Goal: Information Seeking & Learning: Learn about a topic

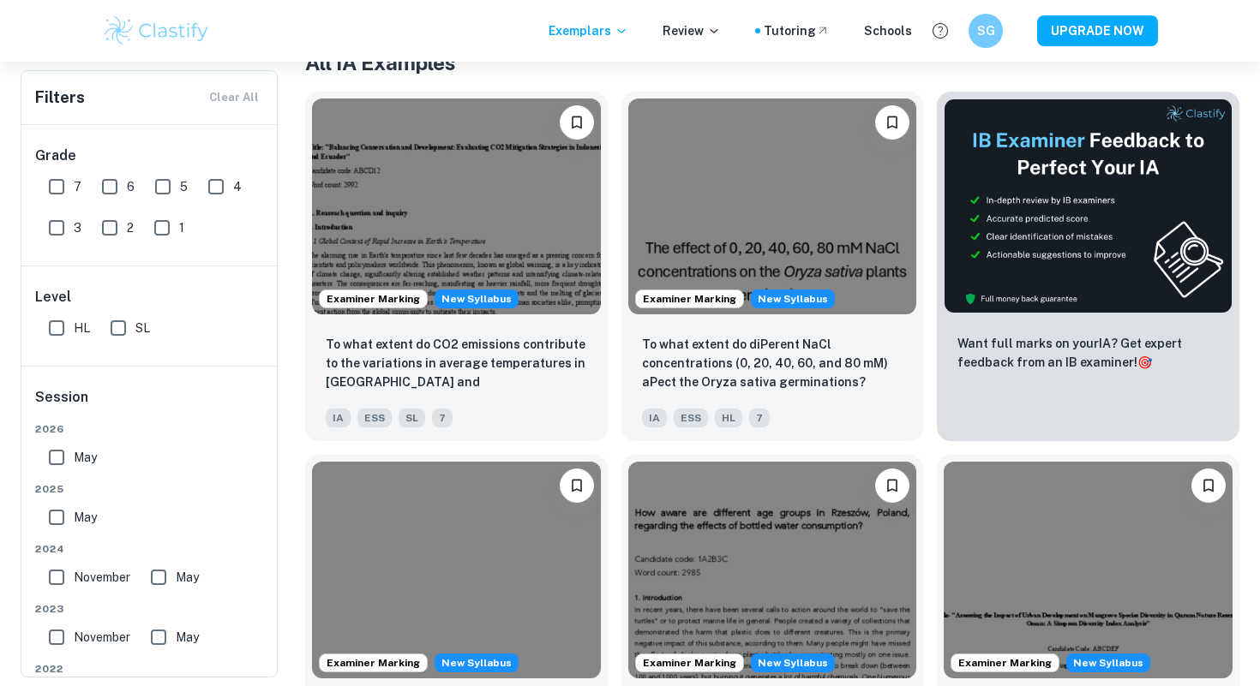
scroll to position [361, 0]
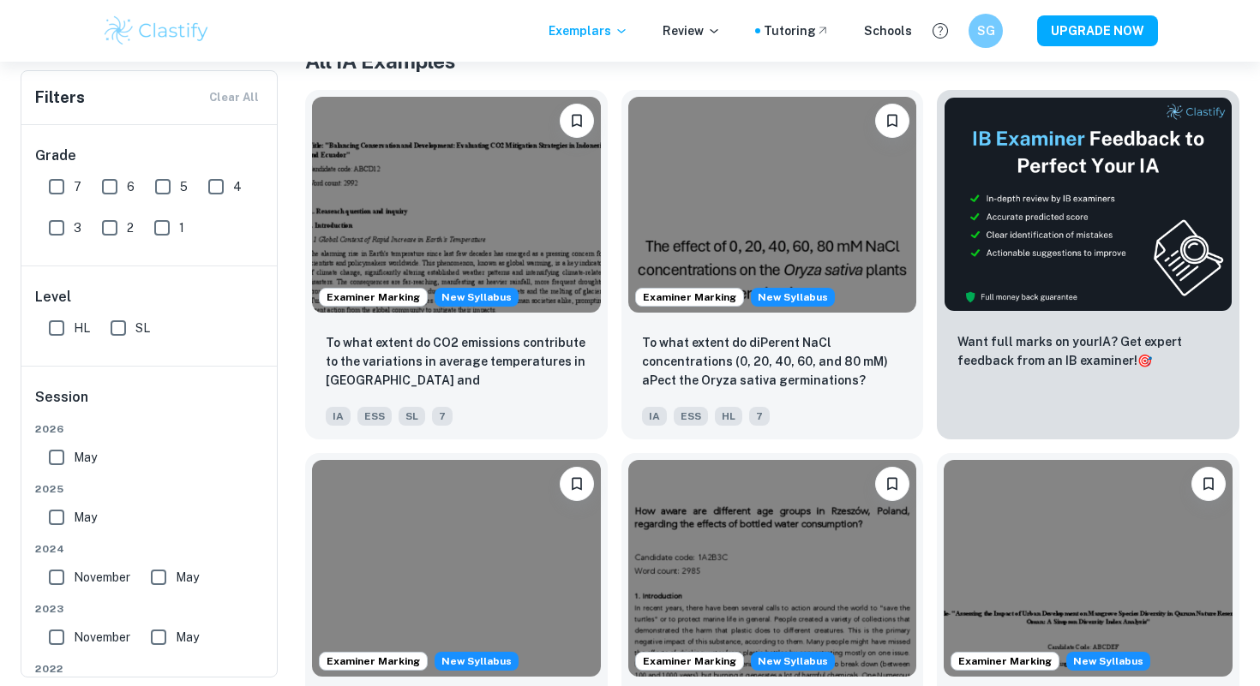
click at [929, 441] on div "Examiner Marking New Syllabus How does the proximity to an urban development si…" at bounding box center [1081, 621] width 316 height 363
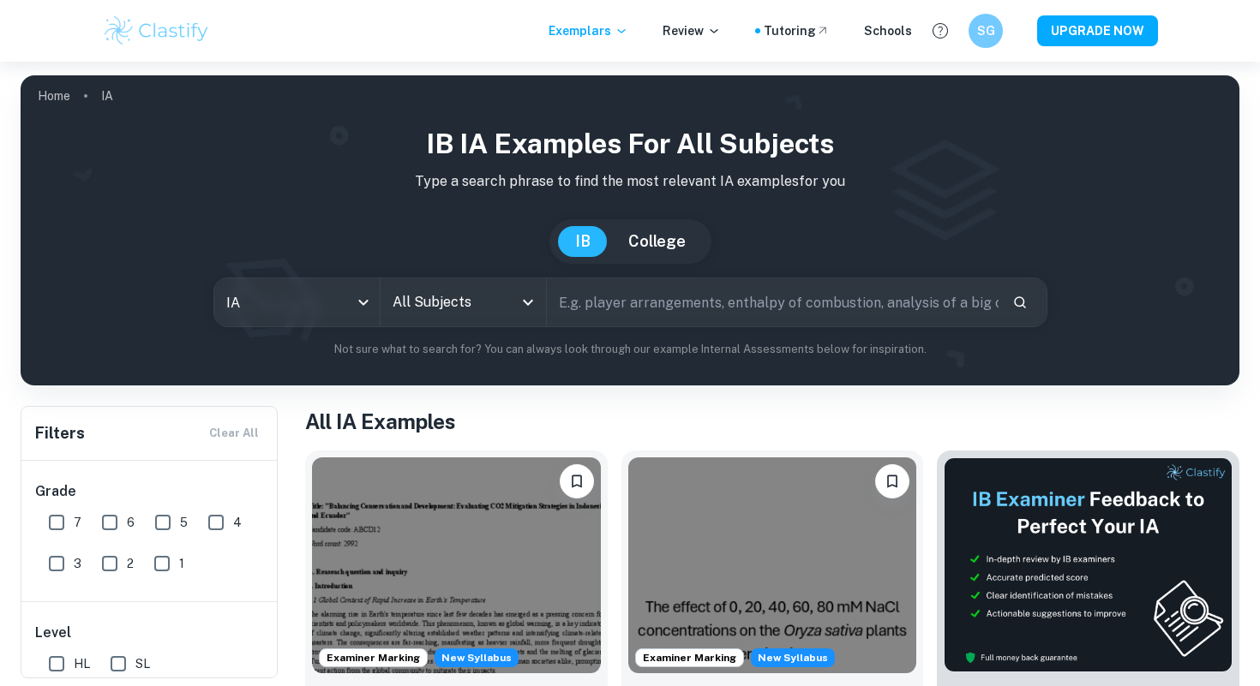
scroll to position [0, 0]
click at [660, 305] on input "text" at bounding box center [773, 302] width 452 height 48
type input "soil ph"
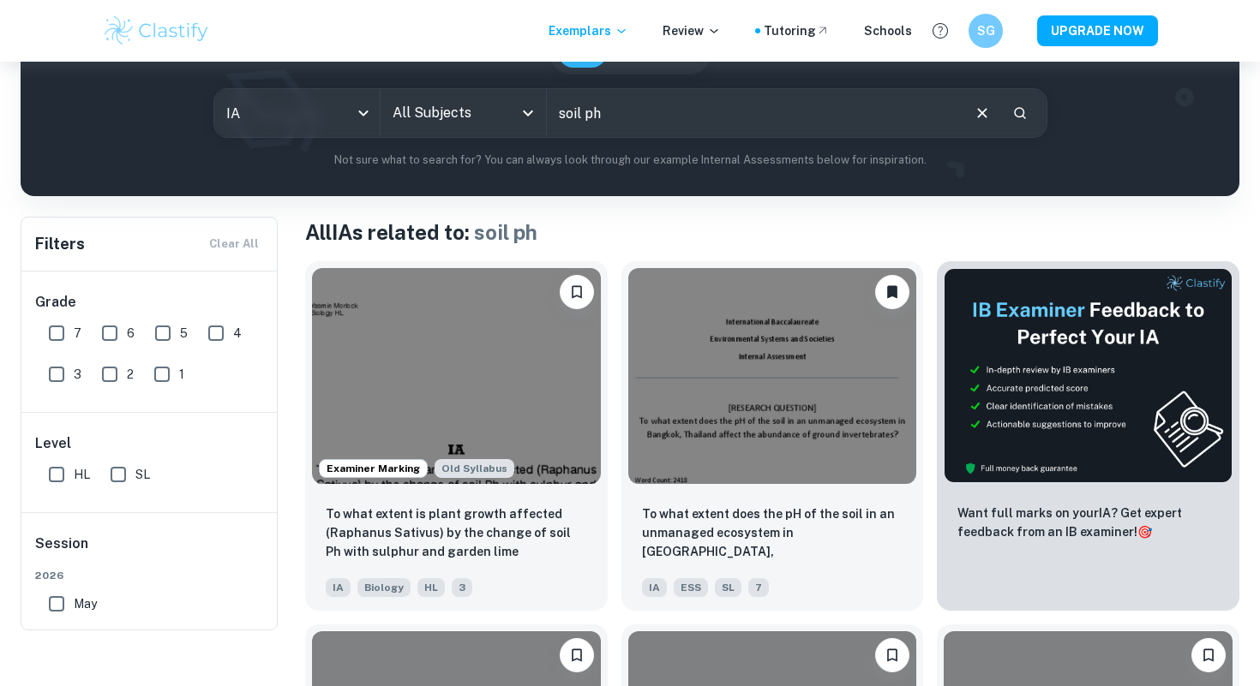
scroll to position [272, 0]
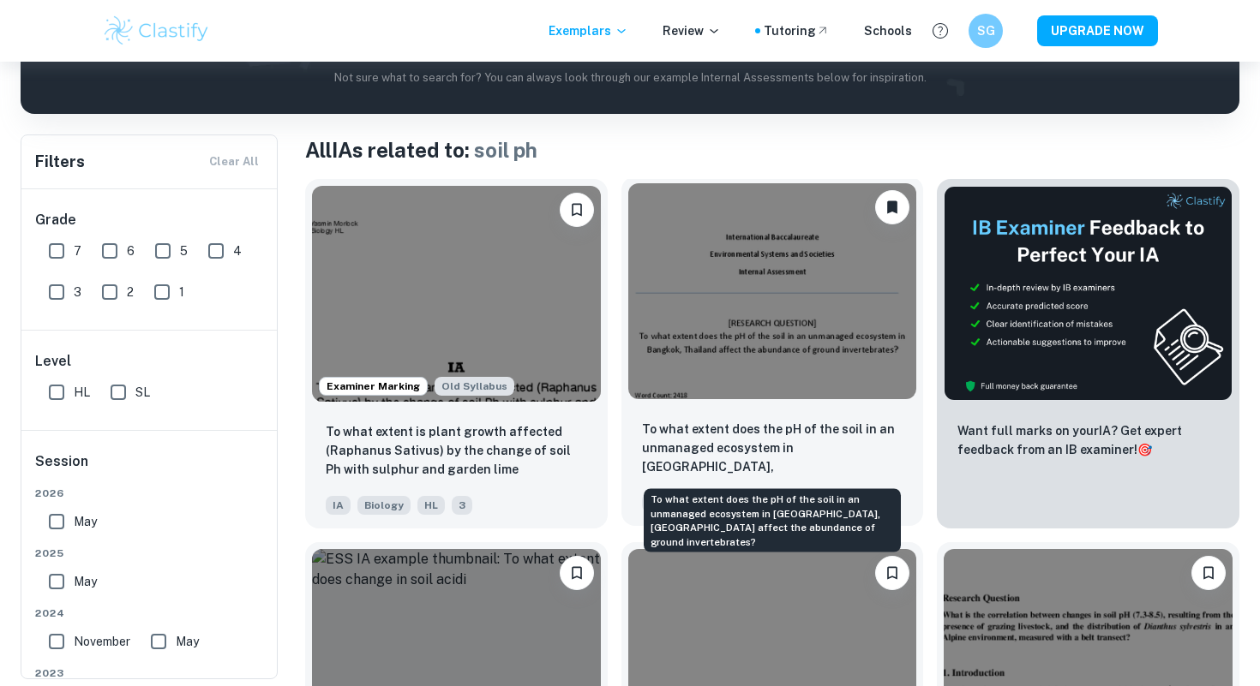
click at [762, 428] on p "To what extent does the pH of the soil in an unmanaged ecosystem in [GEOGRAPHIC…" at bounding box center [772, 449] width 261 height 58
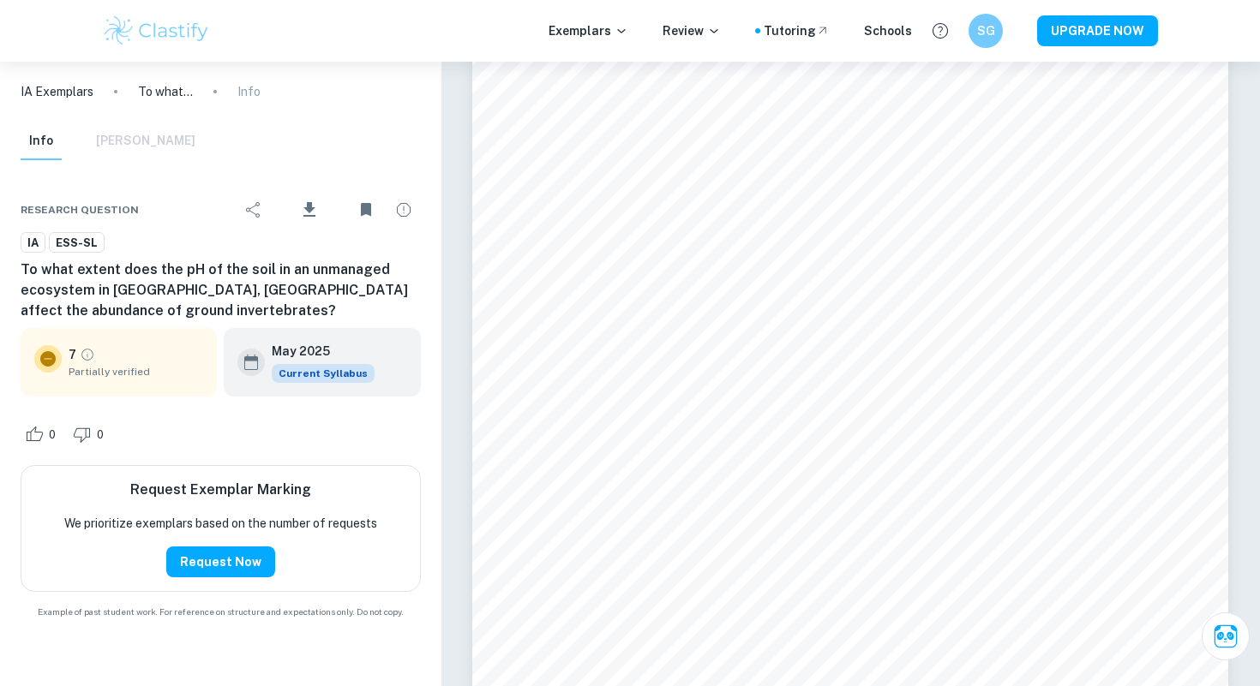
scroll to position [1266, 0]
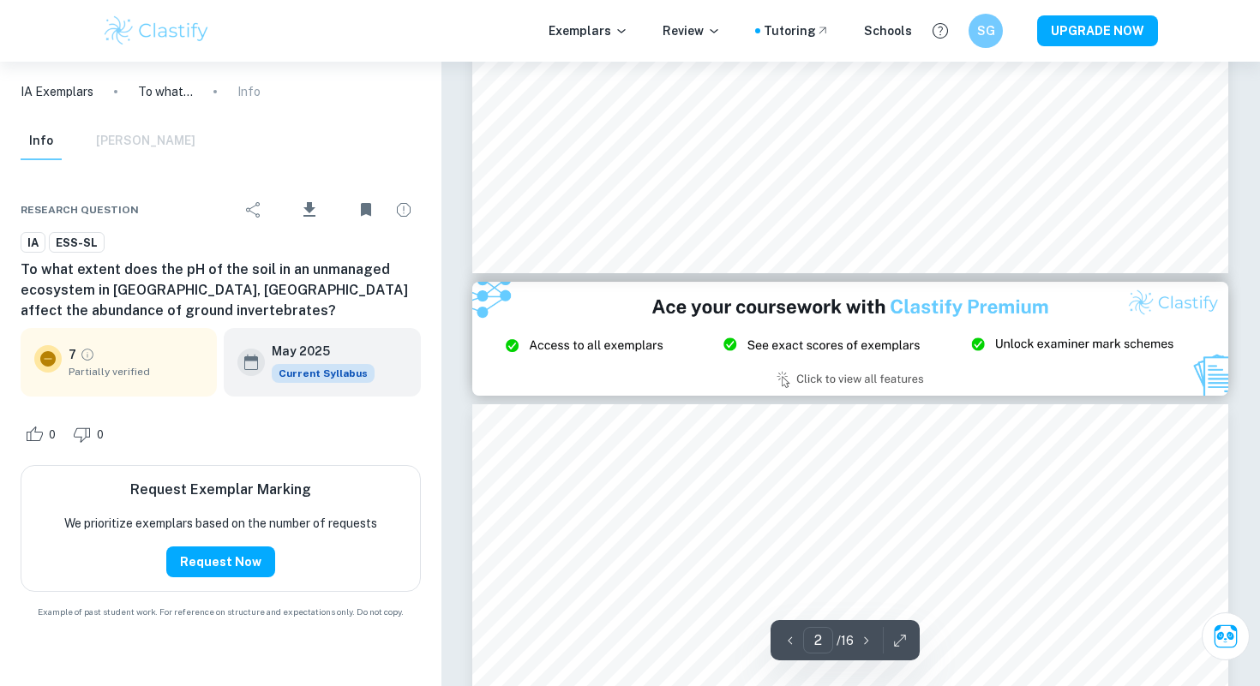
type input "3"
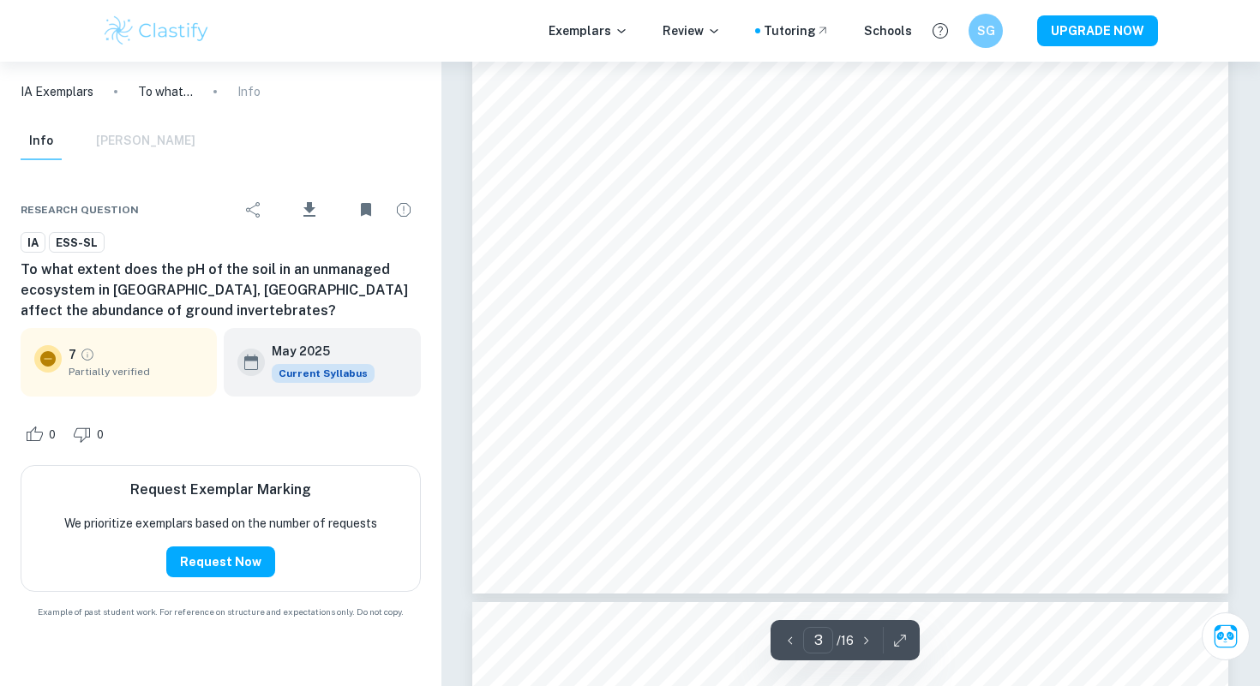
scroll to position [2793, 0]
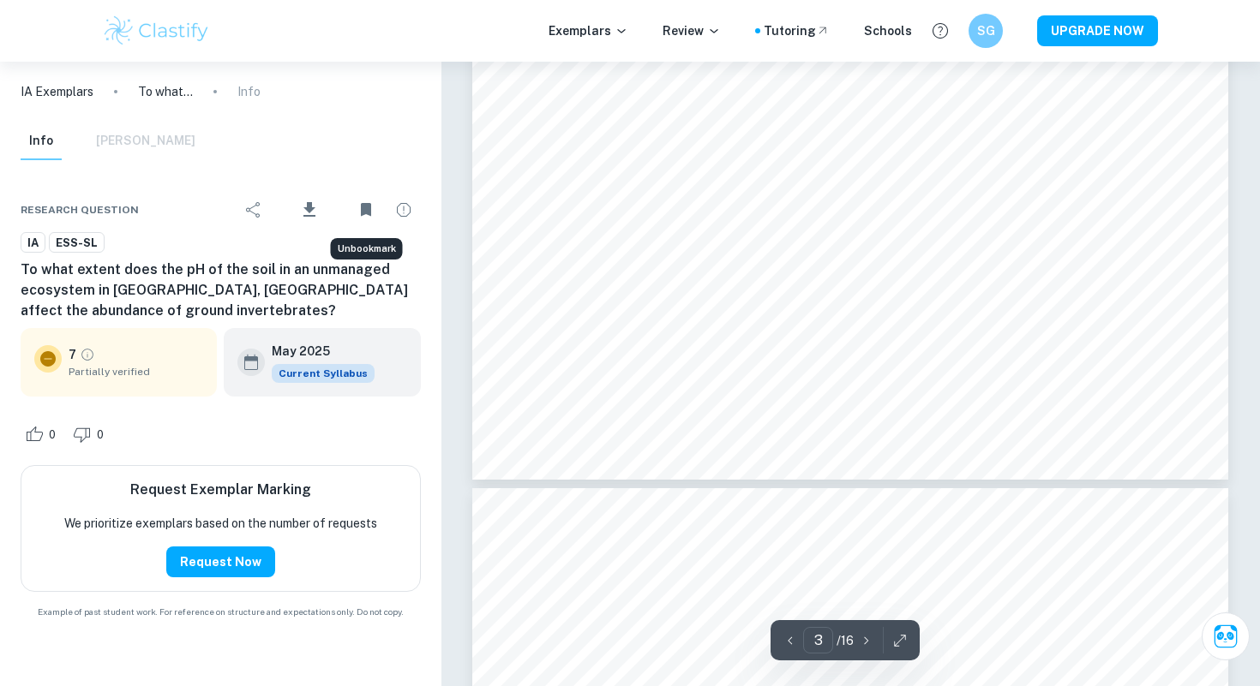
click at [356, 206] on icon "Unbookmark" at bounding box center [366, 210] width 21 height 21
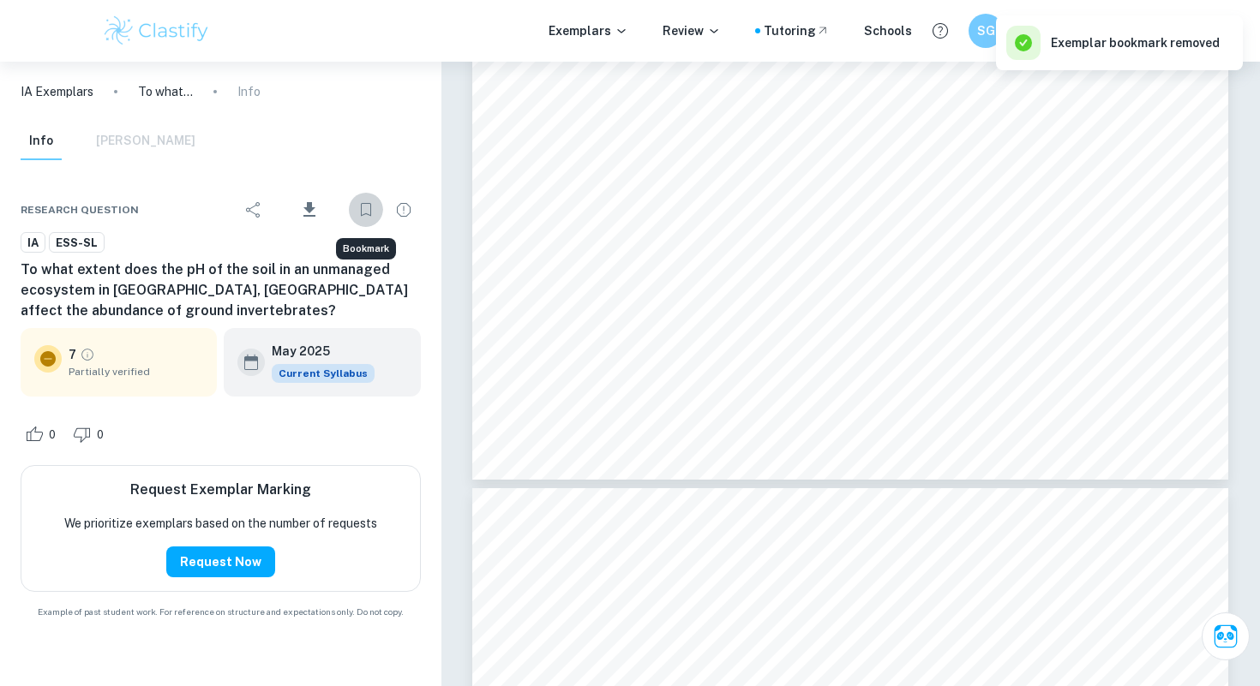
click at [366, 206] on icon "Bookmark" at bounding box center [366, 210] width 21 height 21
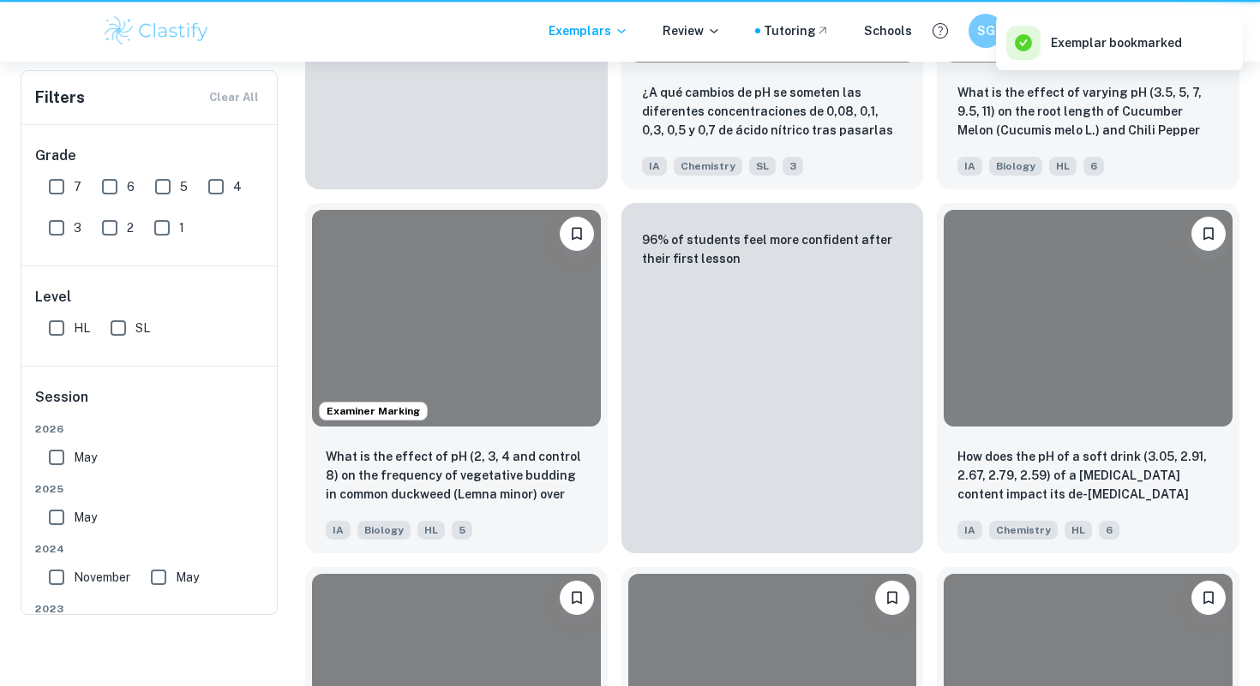
scroll to position [272, 0]
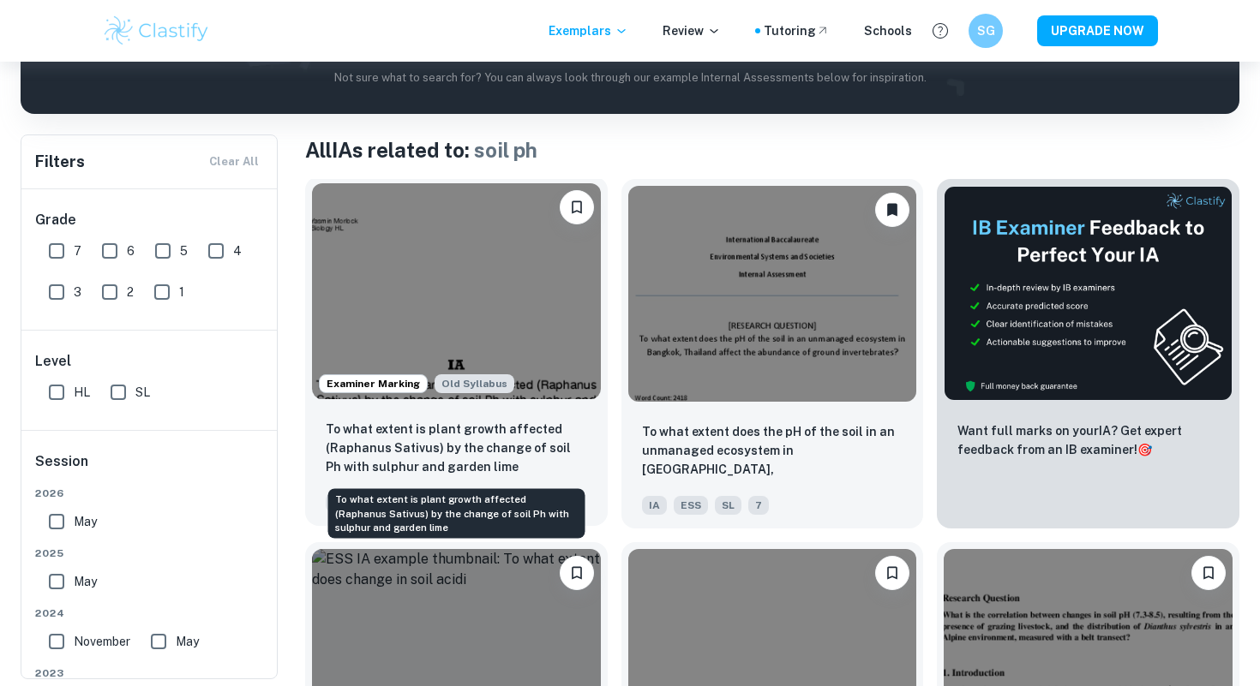
click at [396, 429] on p "To what extent is plant growth affected (Raphanus Sativus) by the change of soi…" at bounding box center [456, 448] width 261 height 57
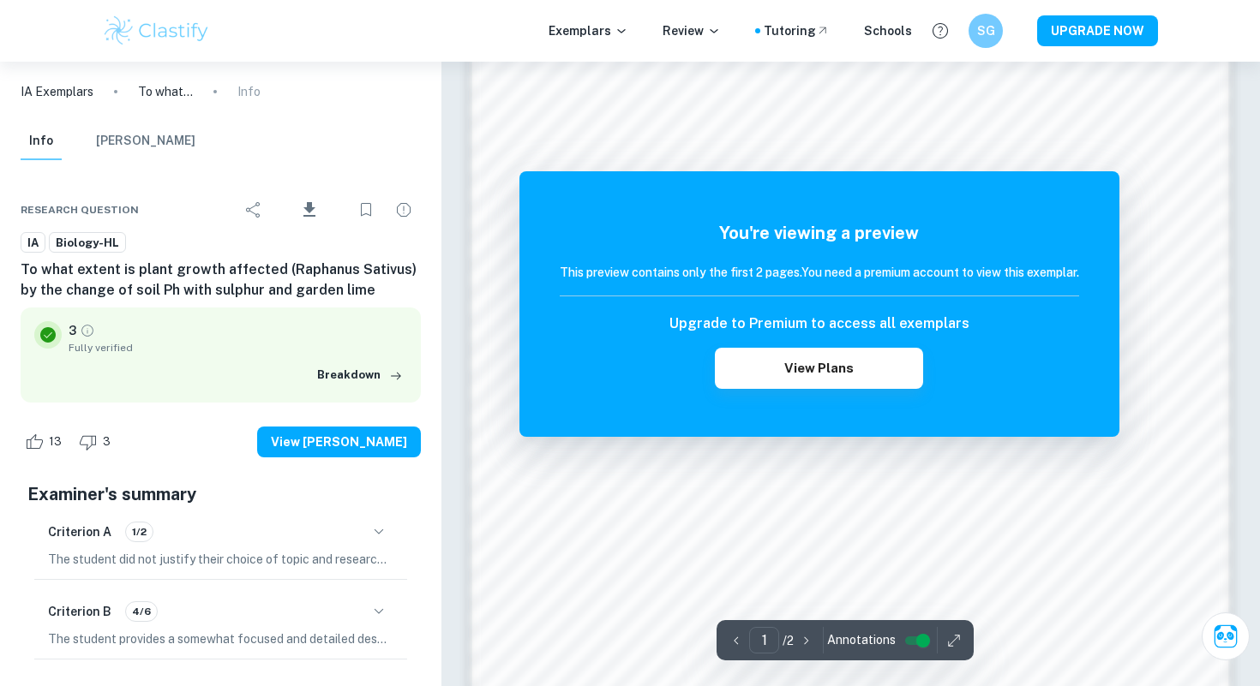
scroll to position [1296, 0]
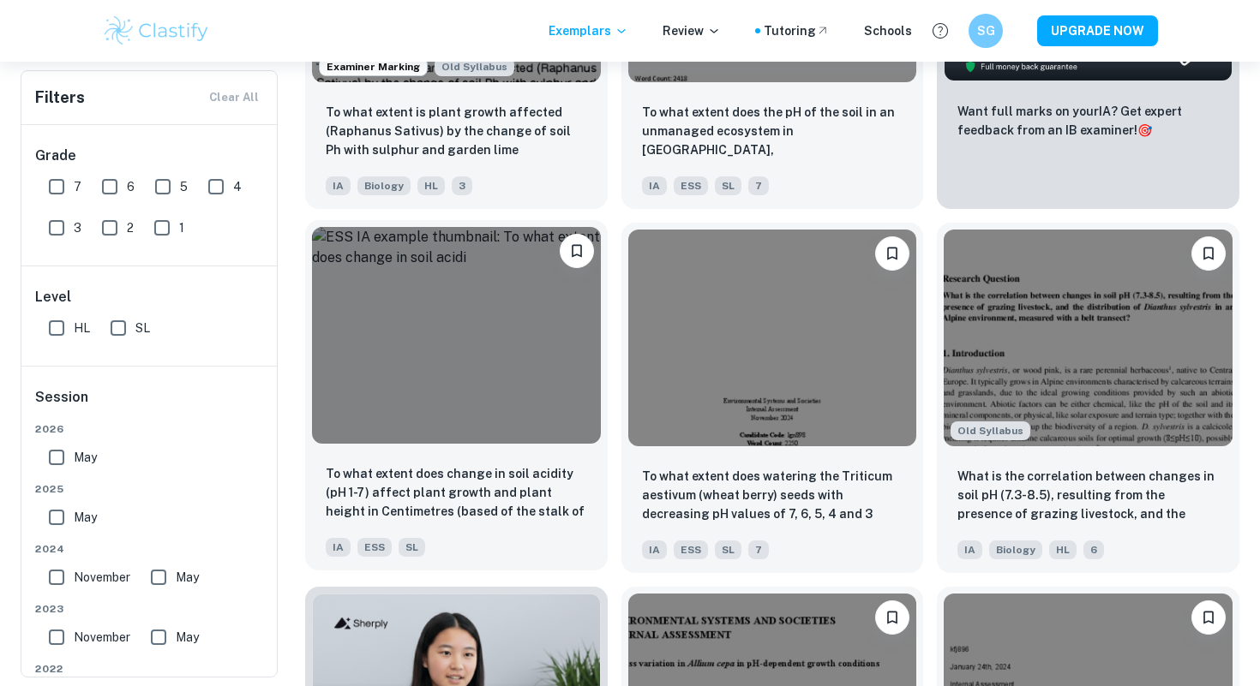
scroll to position [612, 0]
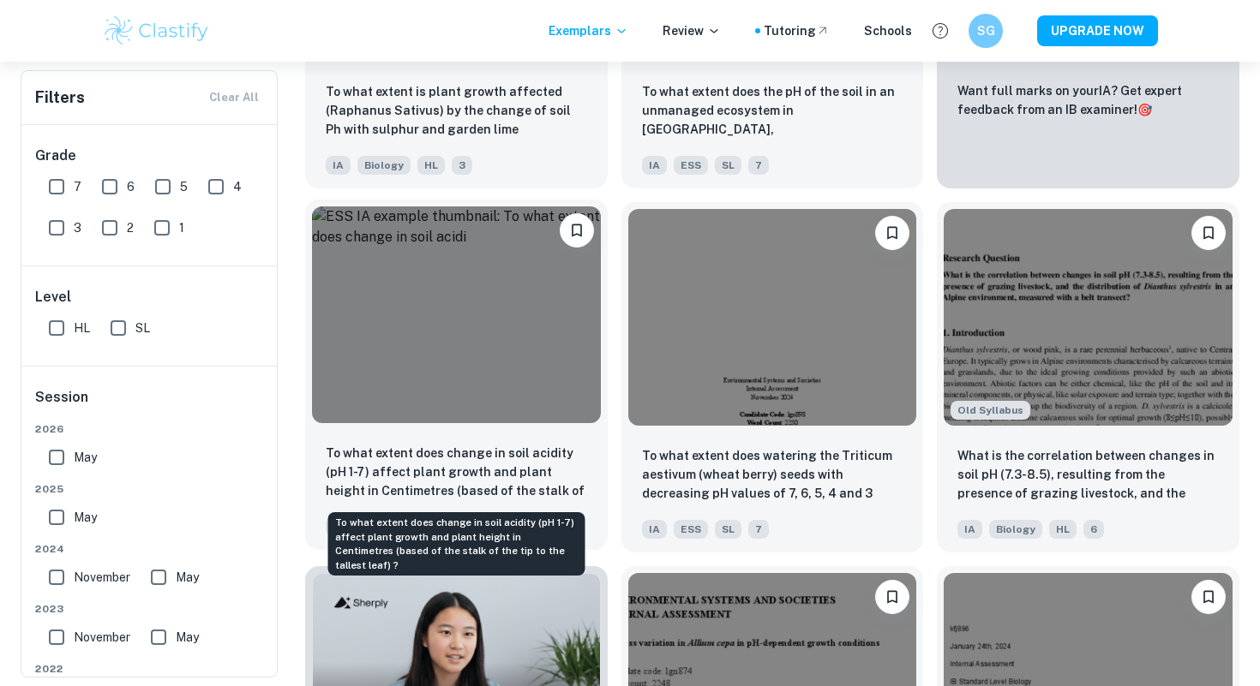
click at [406, 462] on p "To what extent does change in soil acidity (pH 1-7) affect plant growth and pla…" at bounding box center [456, 473] width 261 height 58
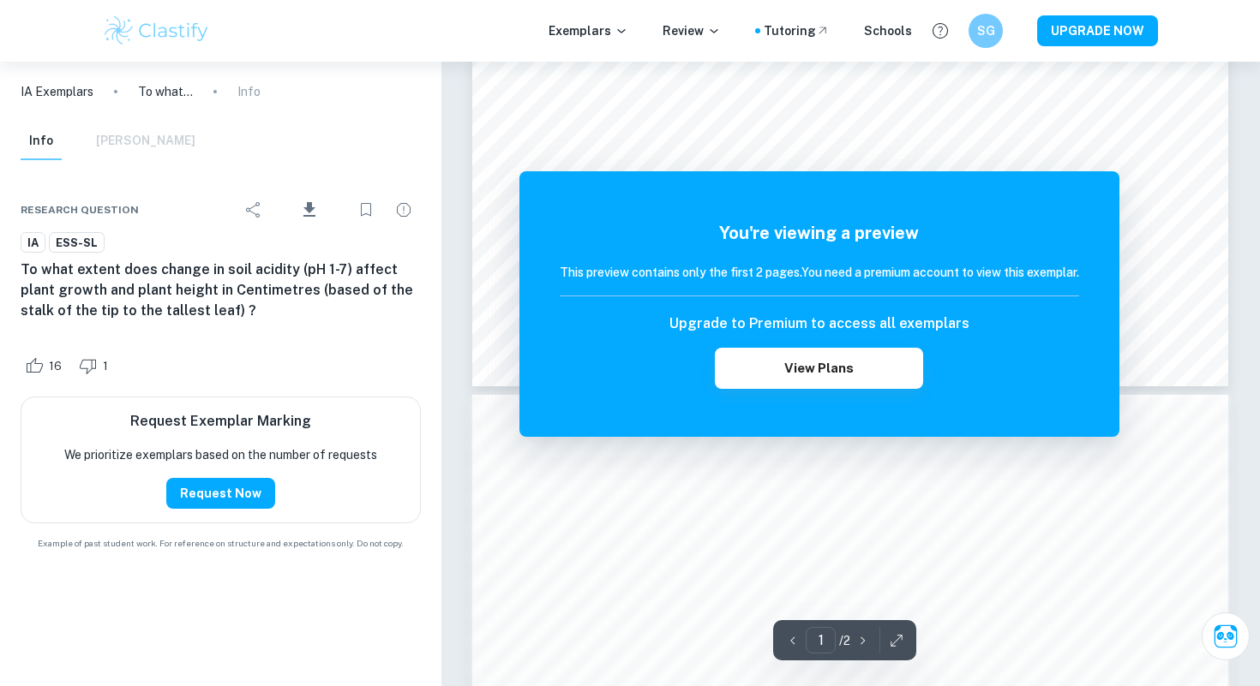
scroll to position [827, 0]
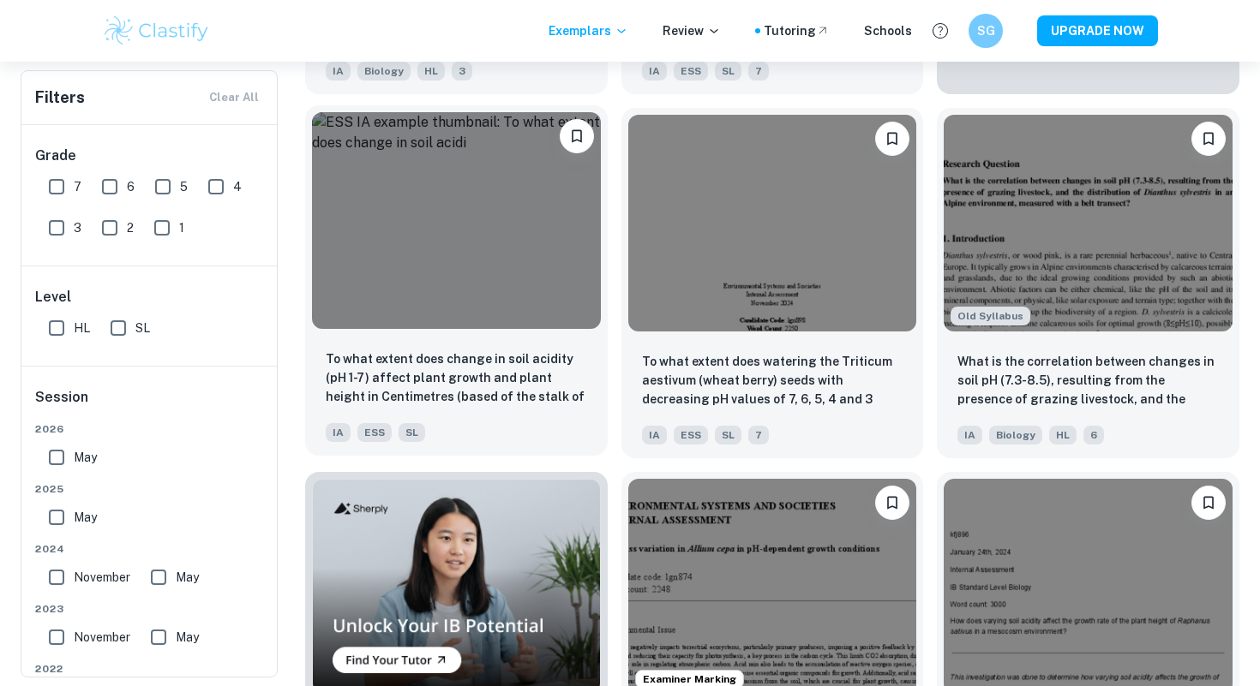
scroll to position [729, 0]
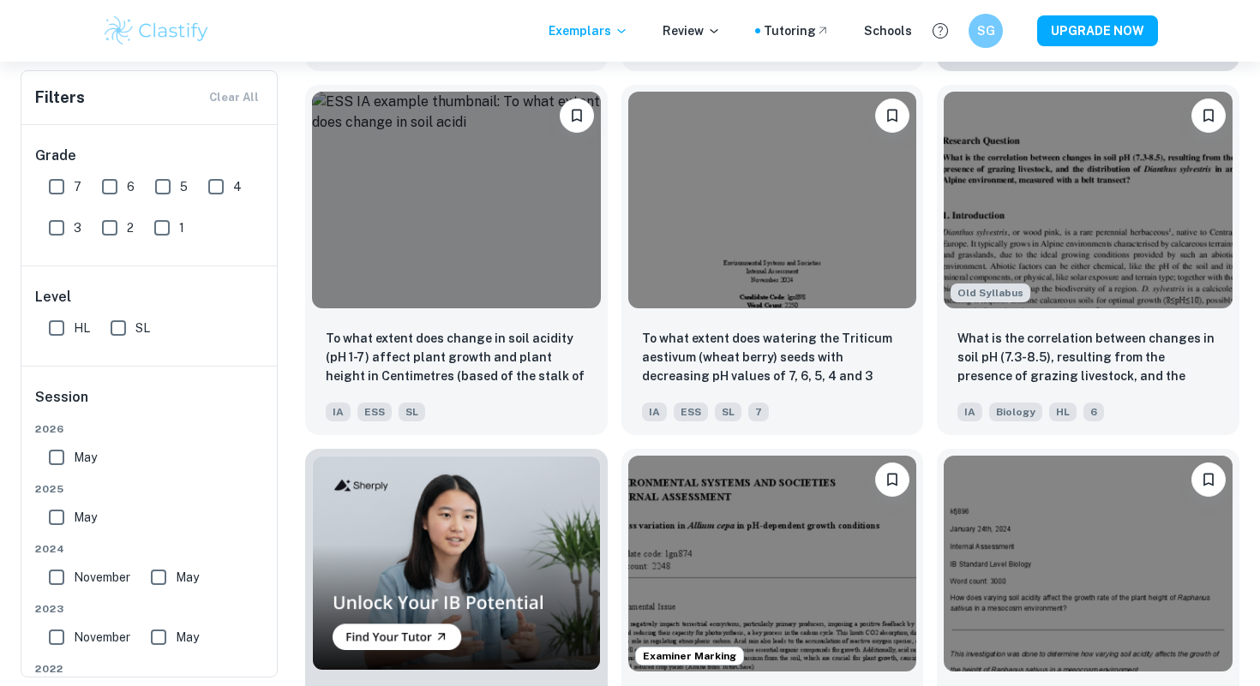
click at [611, 439] on div "Examiner Marking How does the decrease in pH (3.5,4,4.5,5,5.5) of the solution …" at bounding box center [765, 616] width 316 height 363
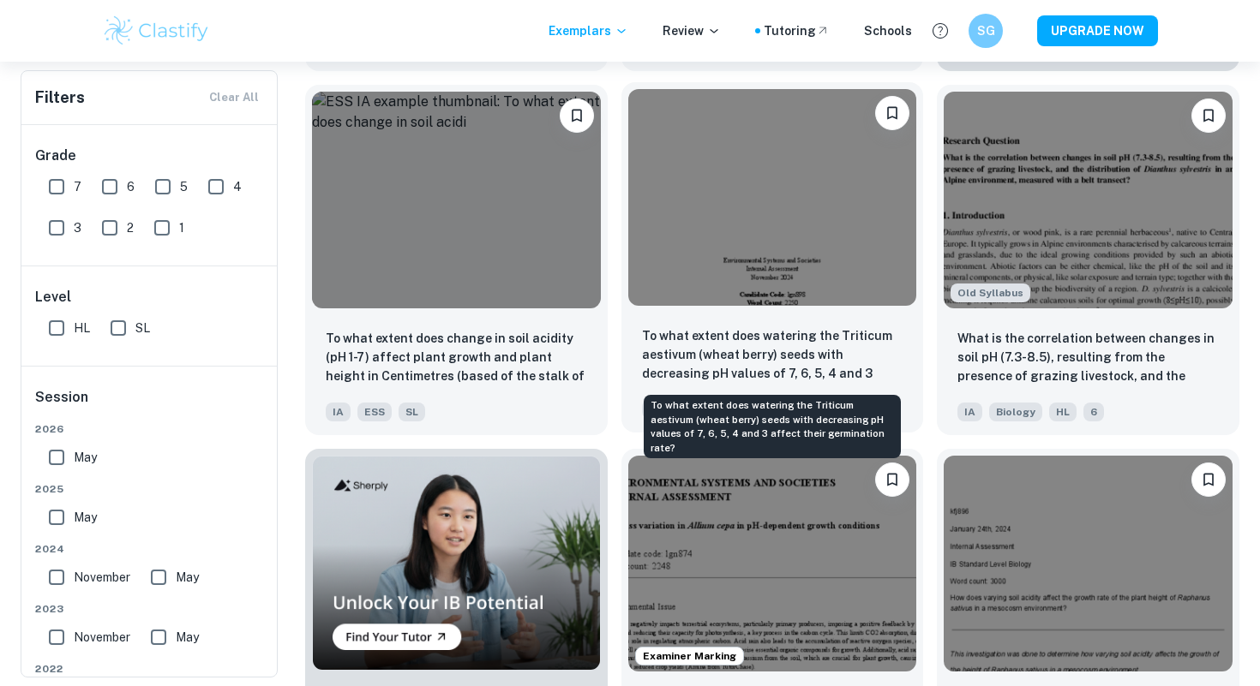
click at [660, 356] on p "To what extent does watering the Triticum aestivum (wheat berry) seeds with dec…" at bounding box center [772, 355] width 261 height 58
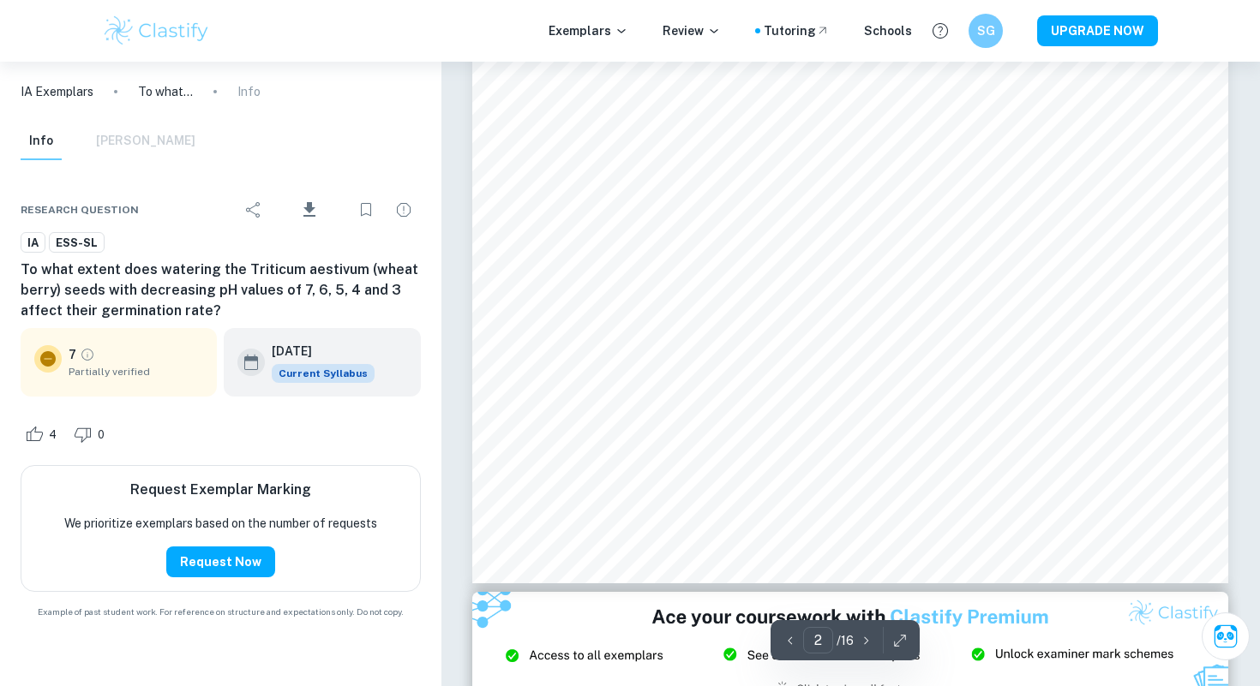
scroll to position [1589, 0]
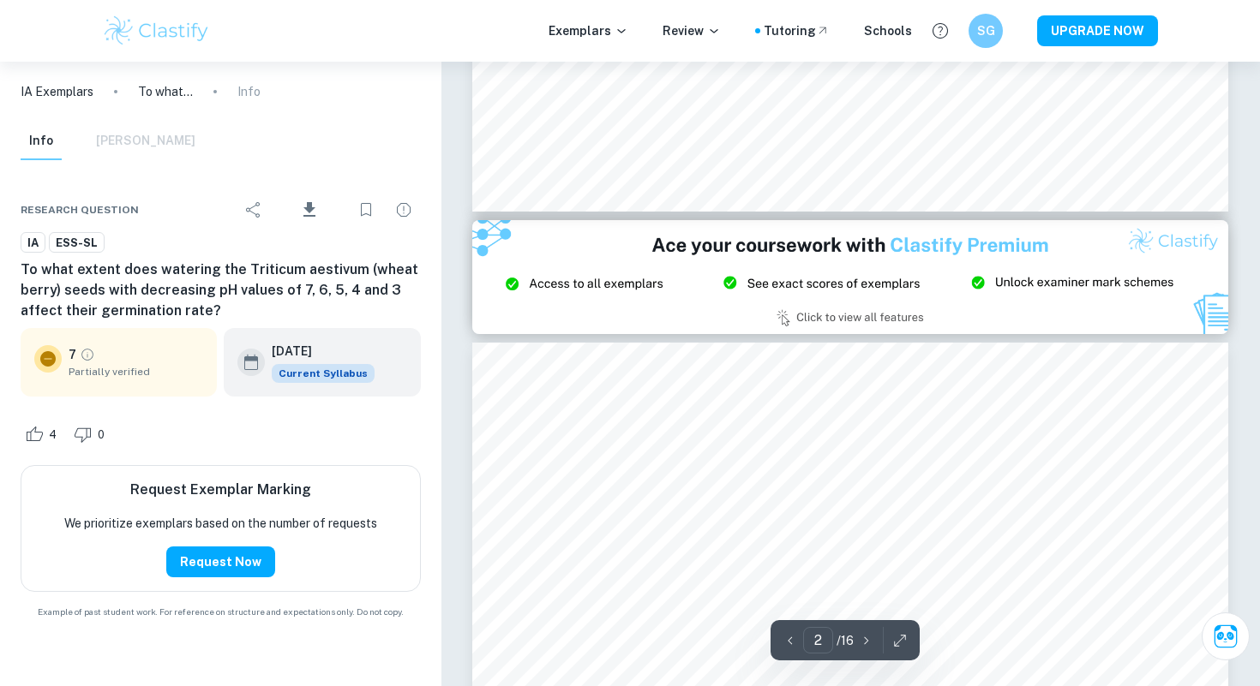
type input "3"
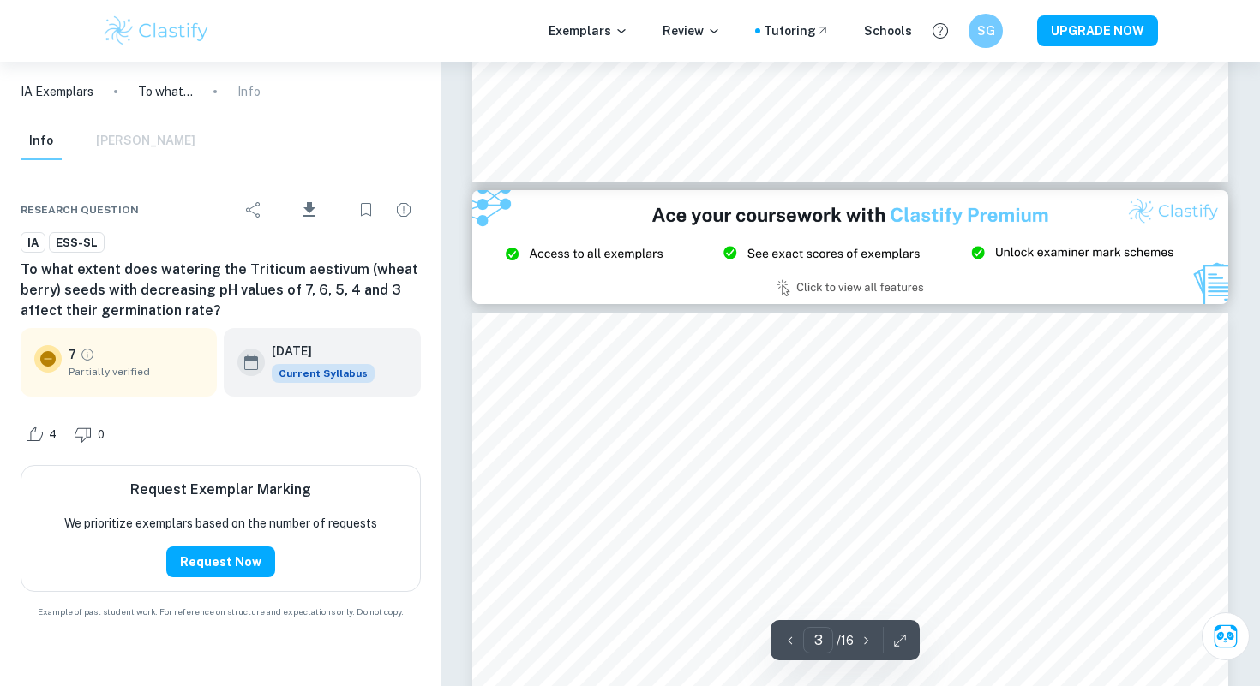
scroll to position [2007, 0]
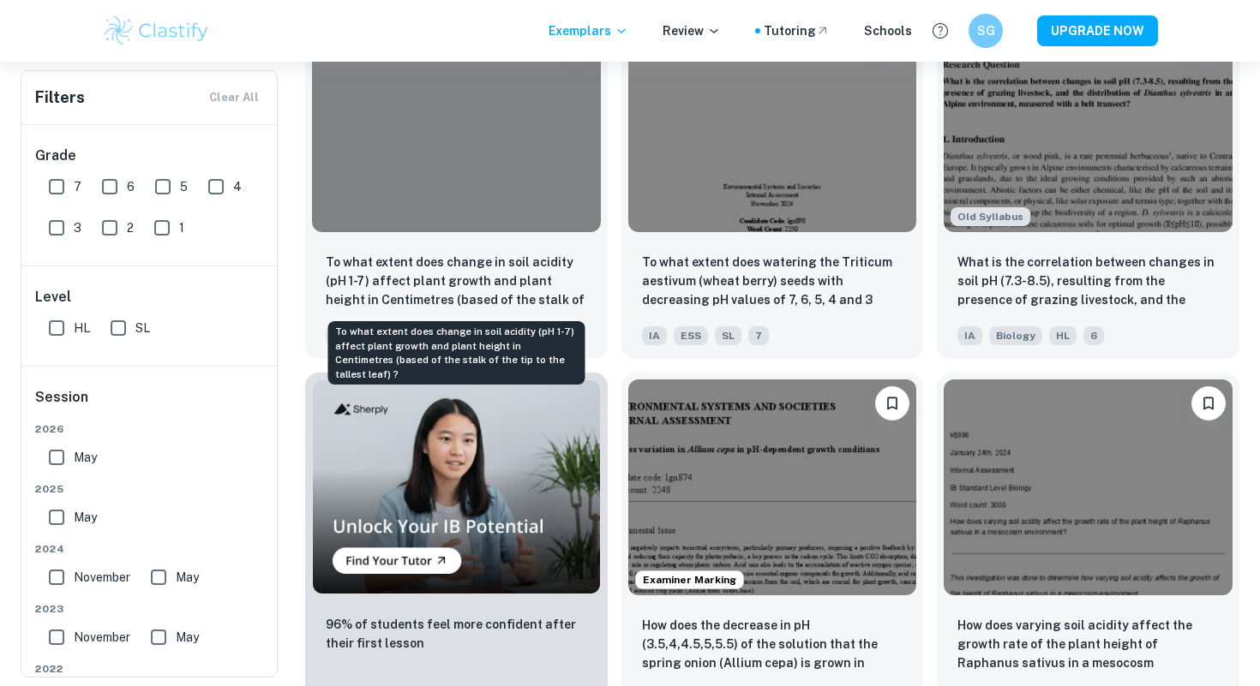
scroll to position [814, 0]
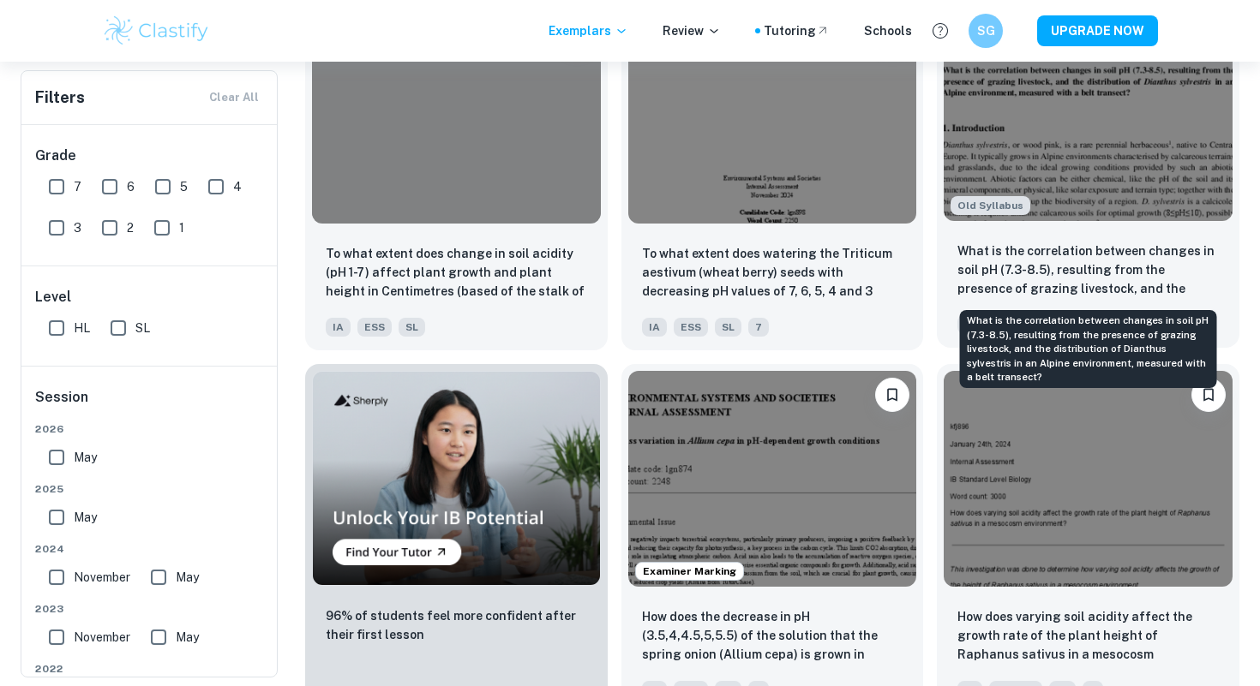
click at [1100, 260] on p "What is the correlation between changes in soil pH (7.3-8.5), resulting from th…" at bounding box center [1087, 271] width 261 height 58
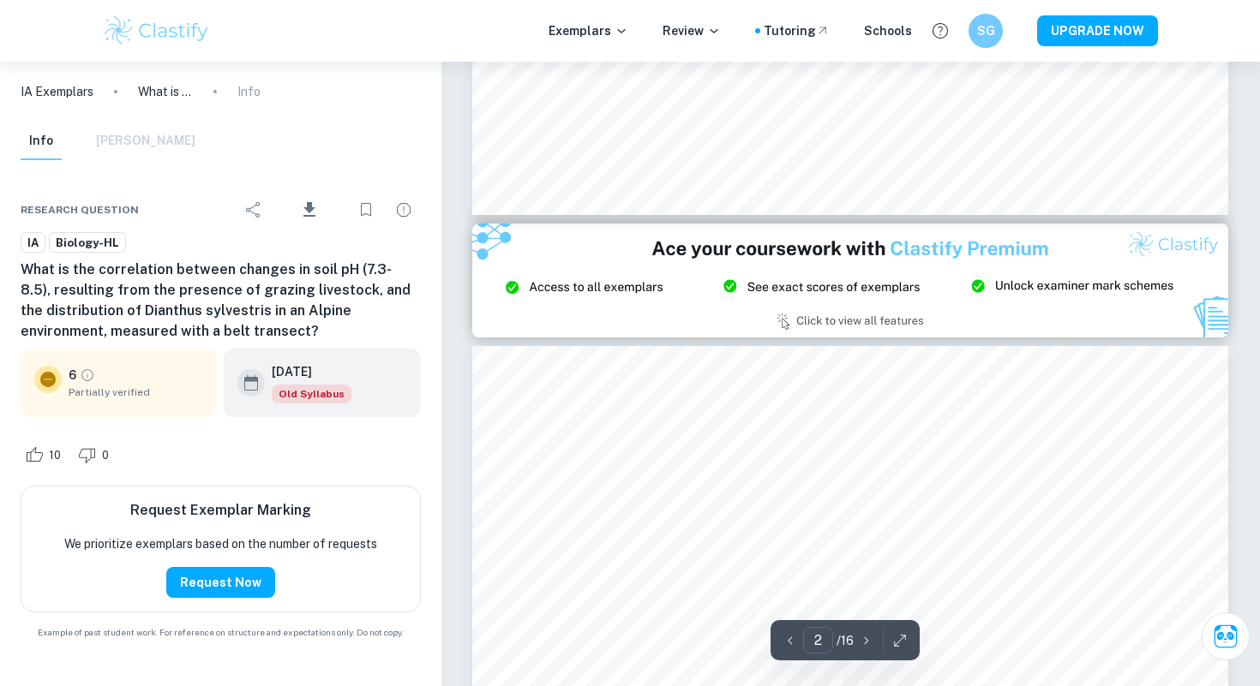
type input "3"
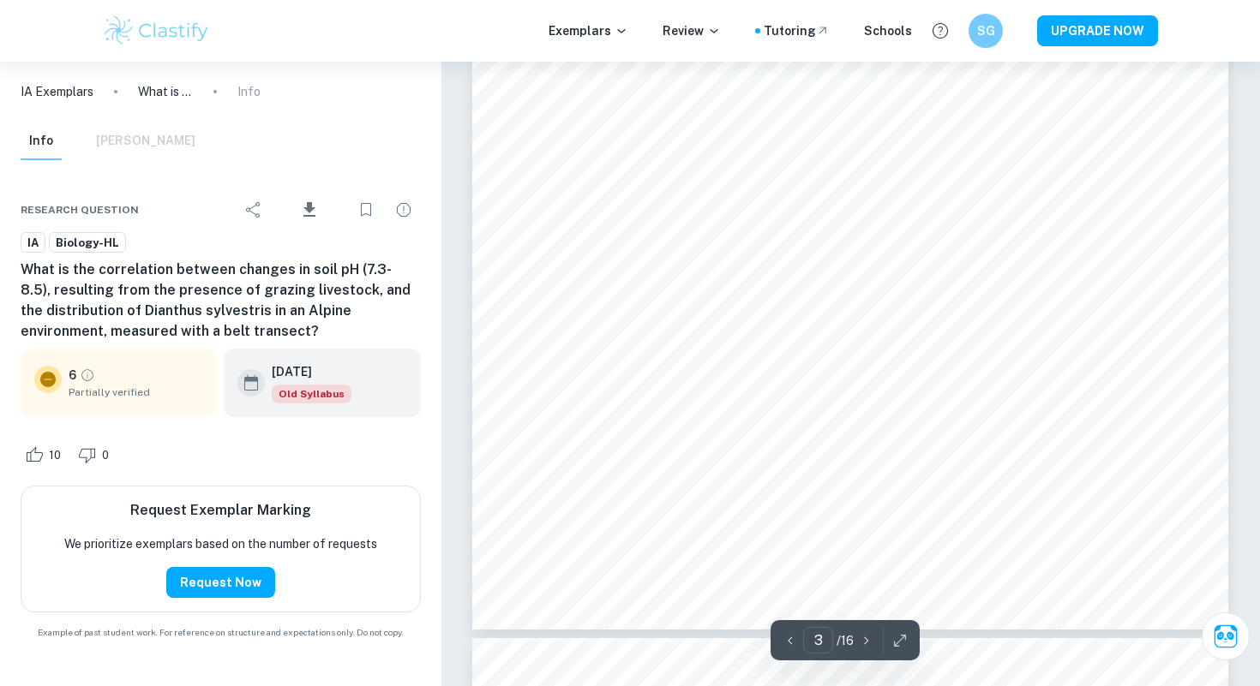
scroll to position [2918, 0]
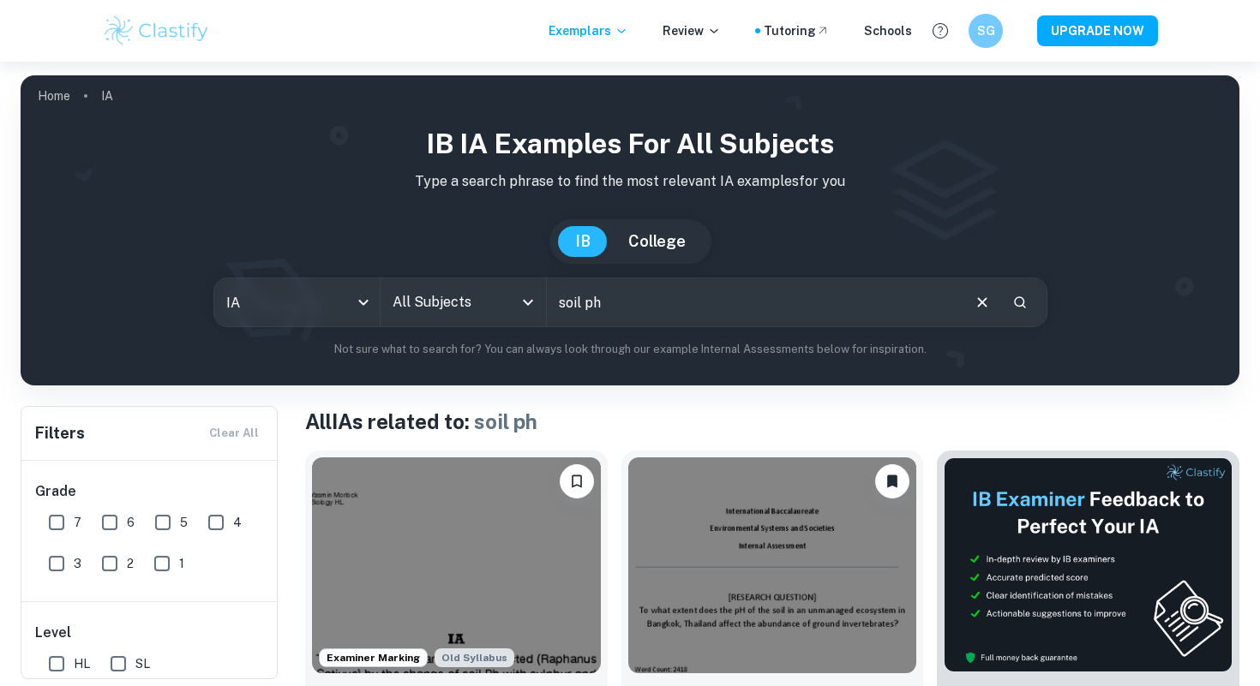
click at [968, 305] on button "Clear" at bounding box center [982, 302] width 33 height 33
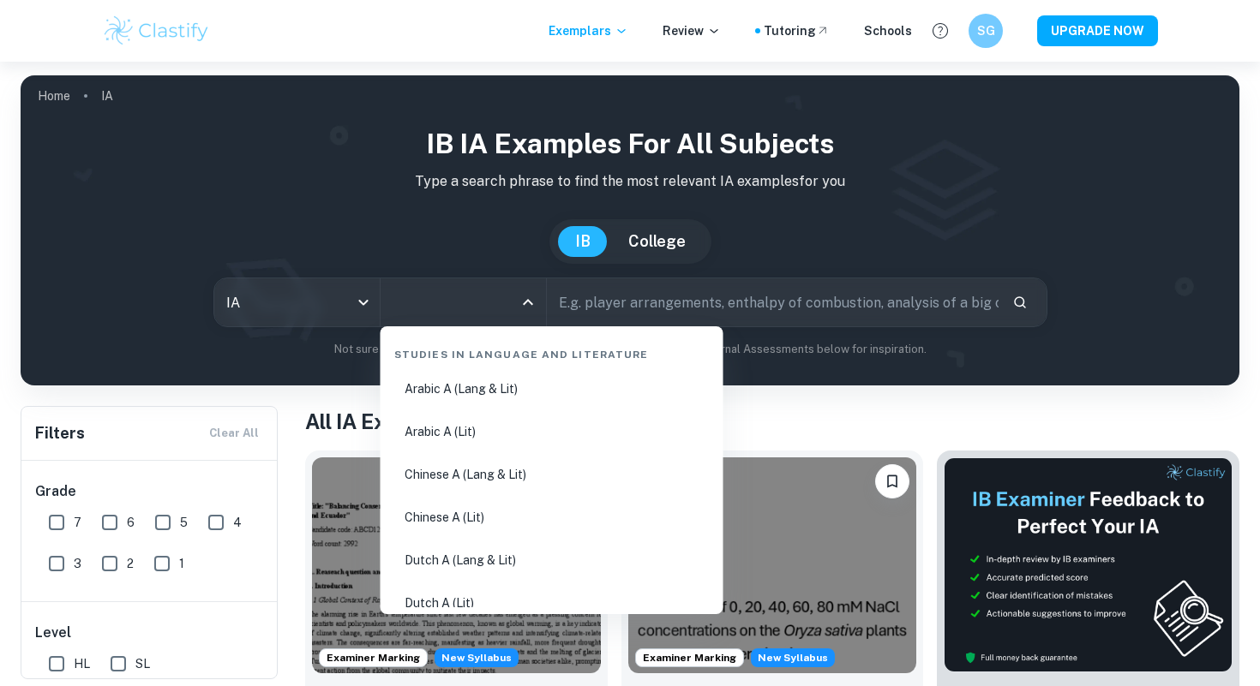
click at [411, 306] on input "All Subjects" at bounding box center [450, 302] width 124 height 33
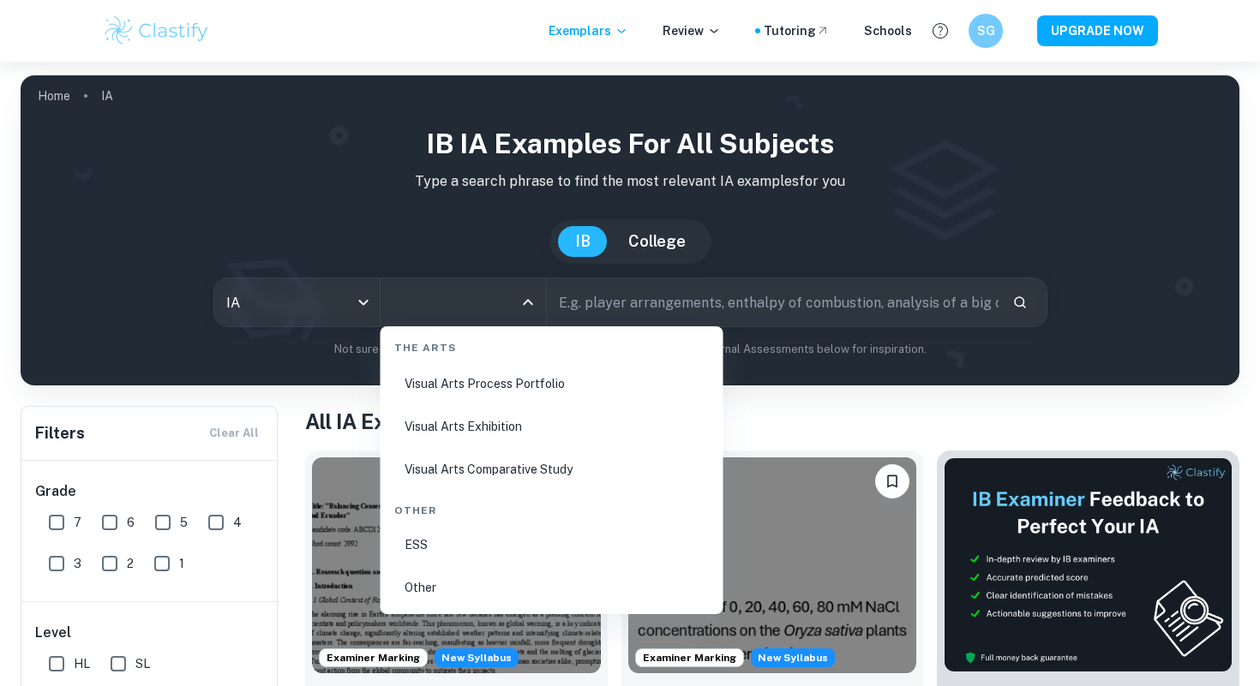
scroll to position [129, 0]
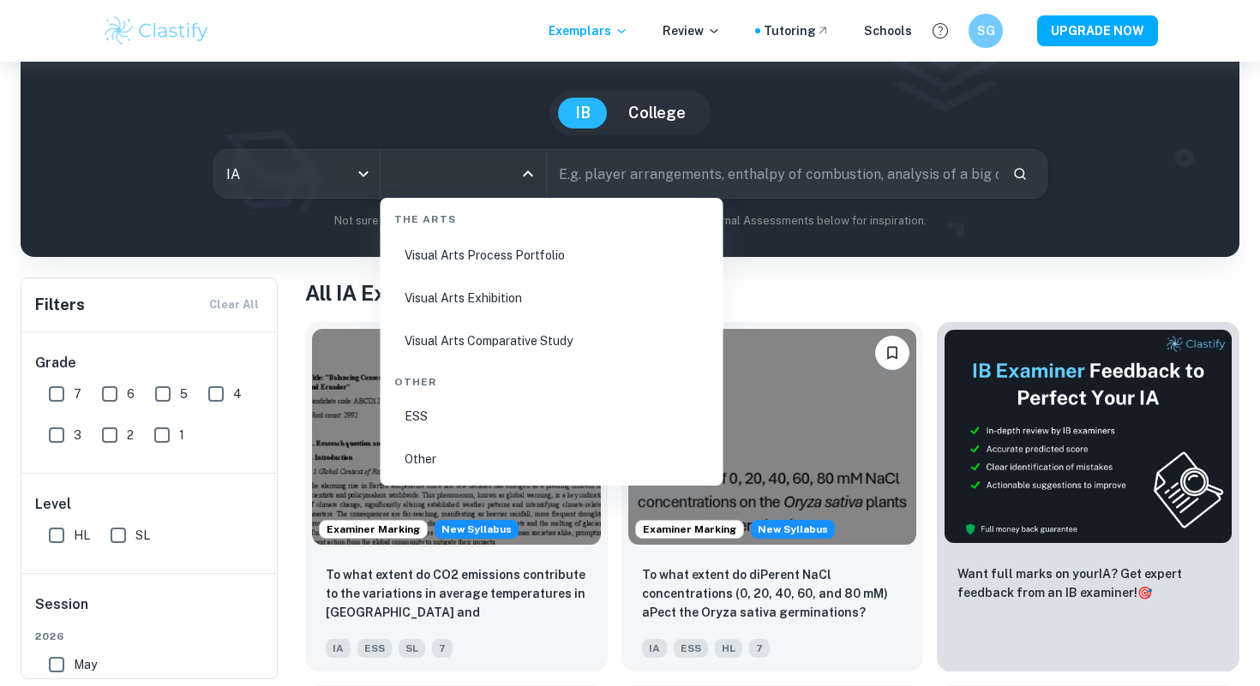
click at [427, 416] on li "ESS" at bounding box center [551, 416] width 329 height 39
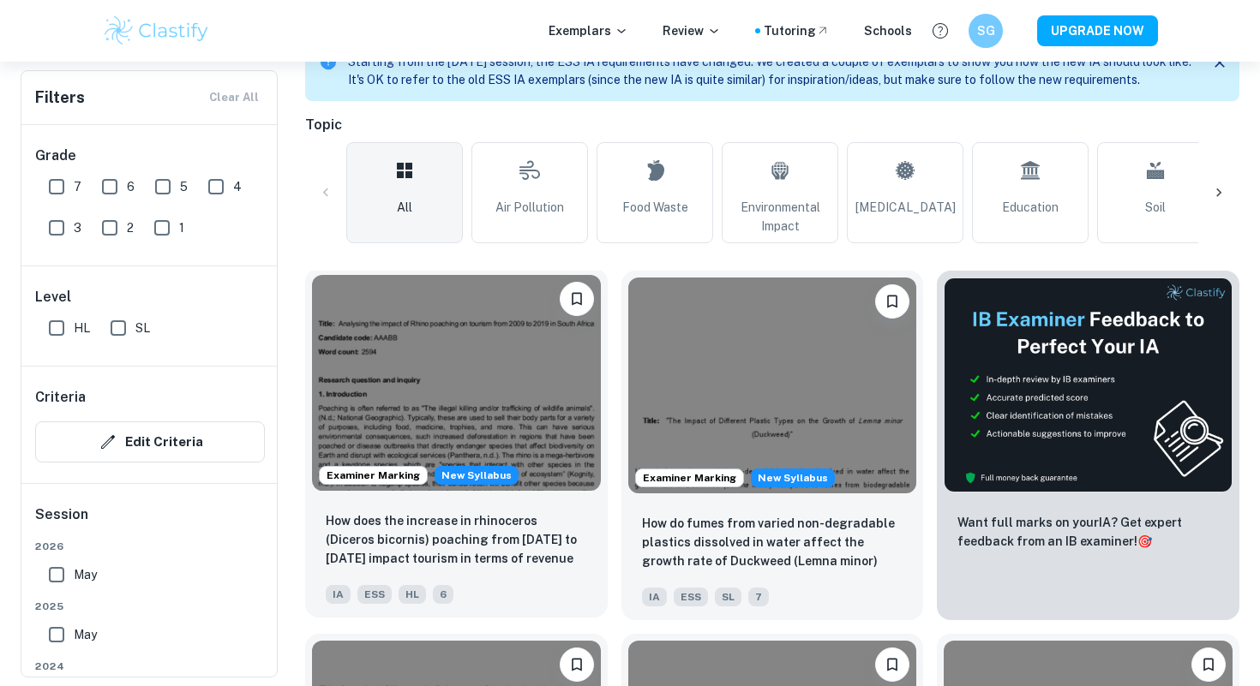
scroll to position [410, 0]
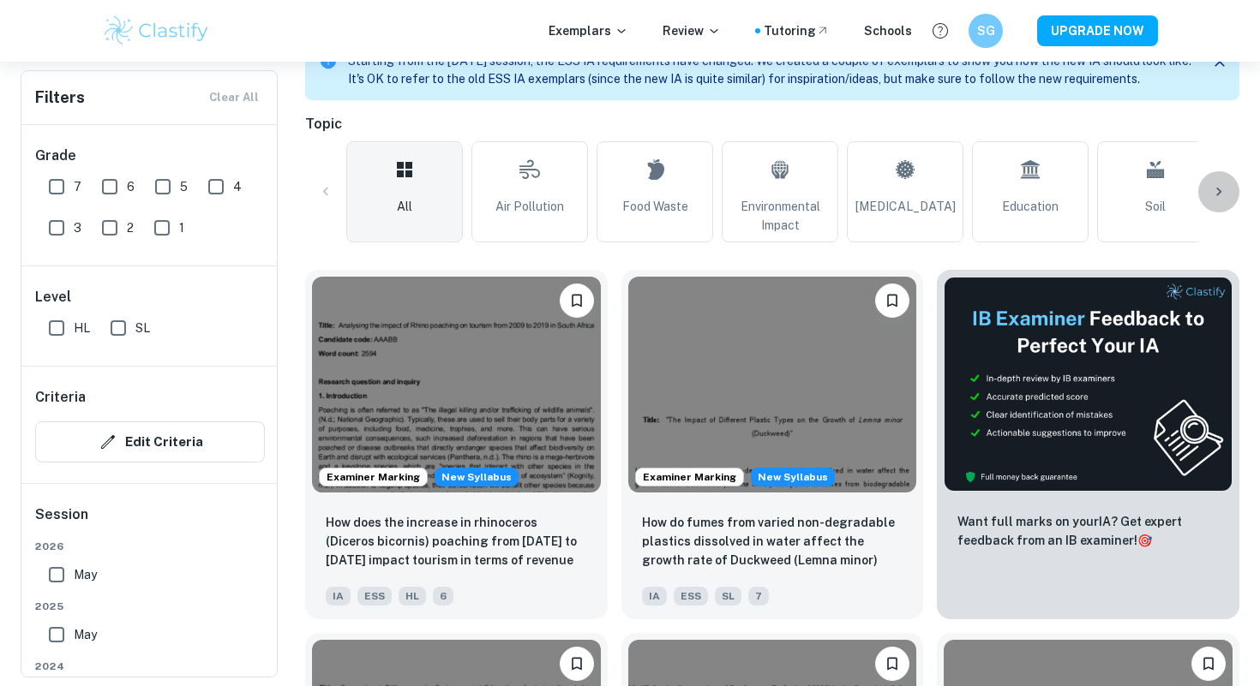
click at [1219, 187] on icon at bounding box center [1218, 191] width 17 height 17
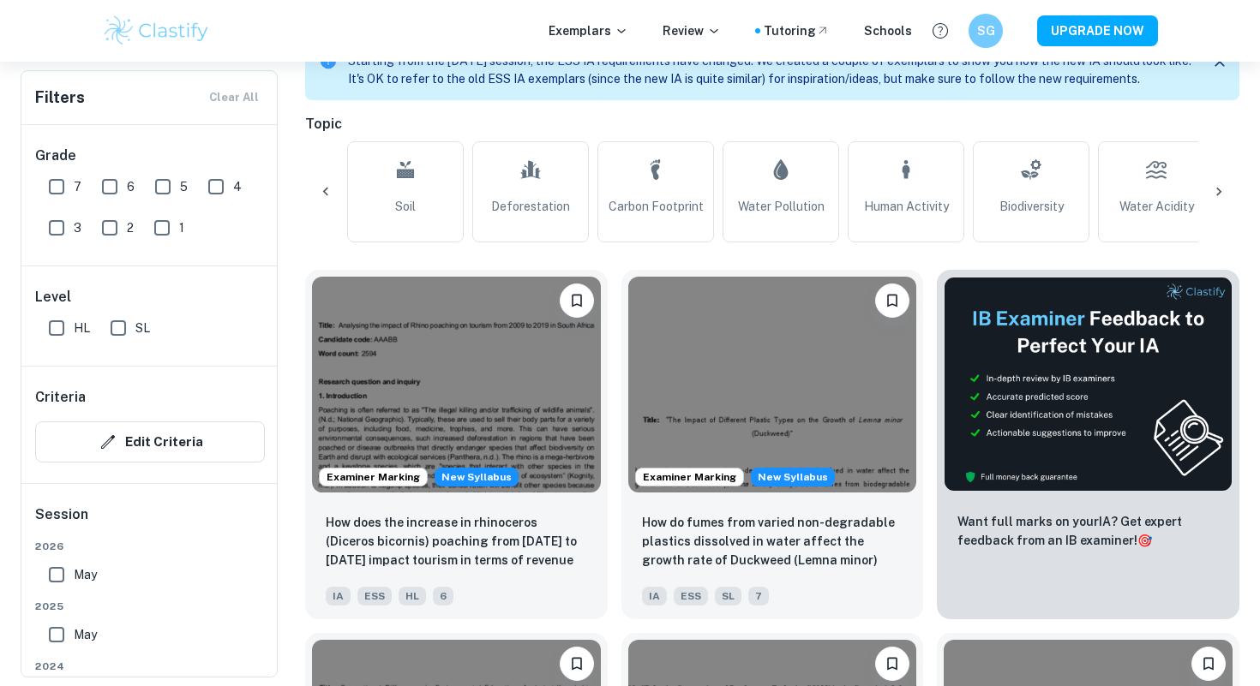
scroll to position [0, 804]
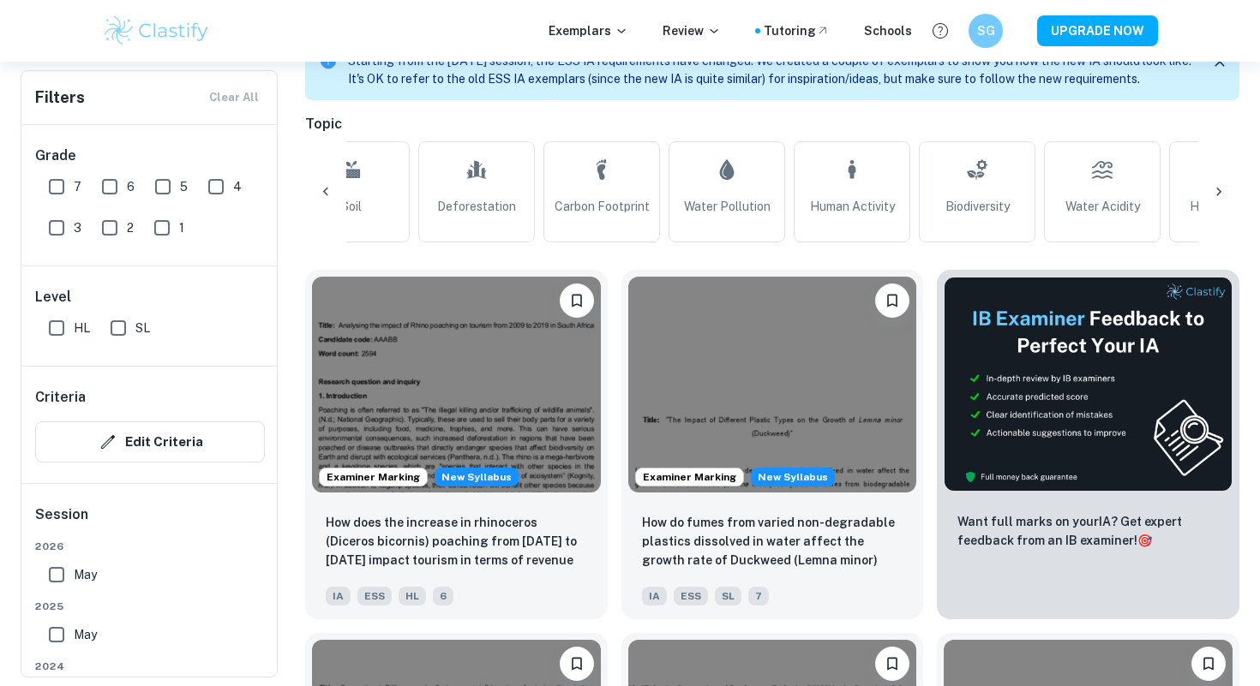
click at [1225, 188] on icon at bounding box center [1218, 191] width 17 height 17
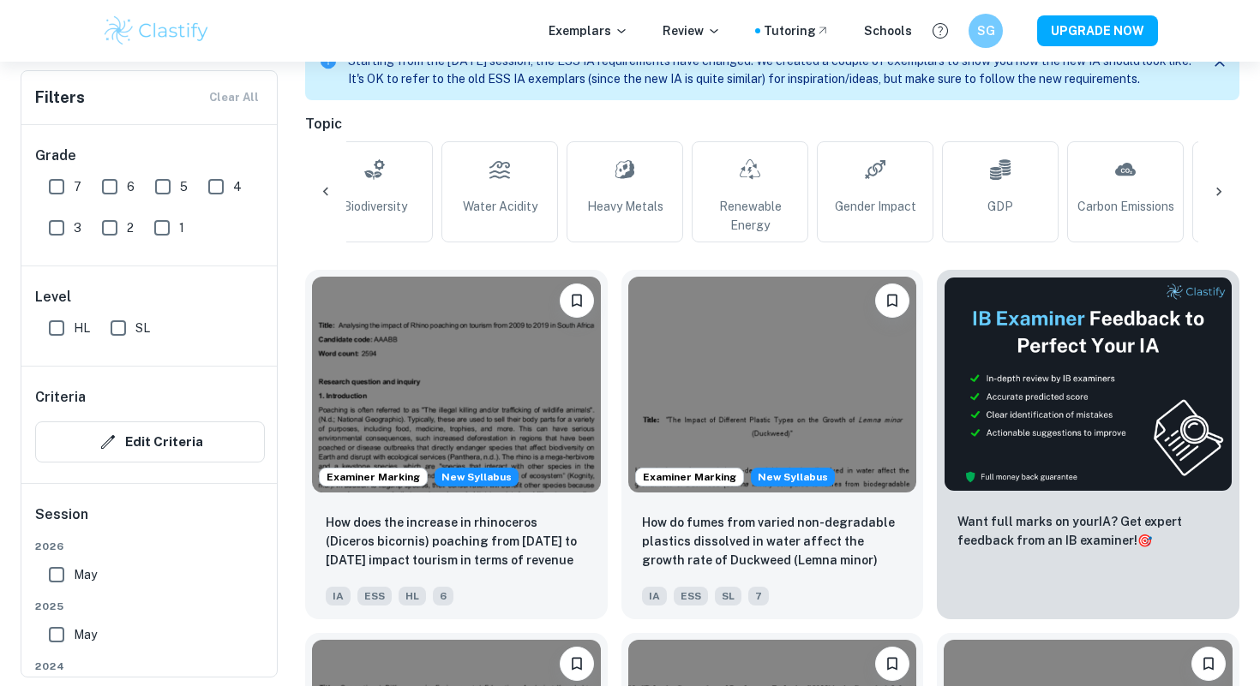
scroll to position [0, 1607]
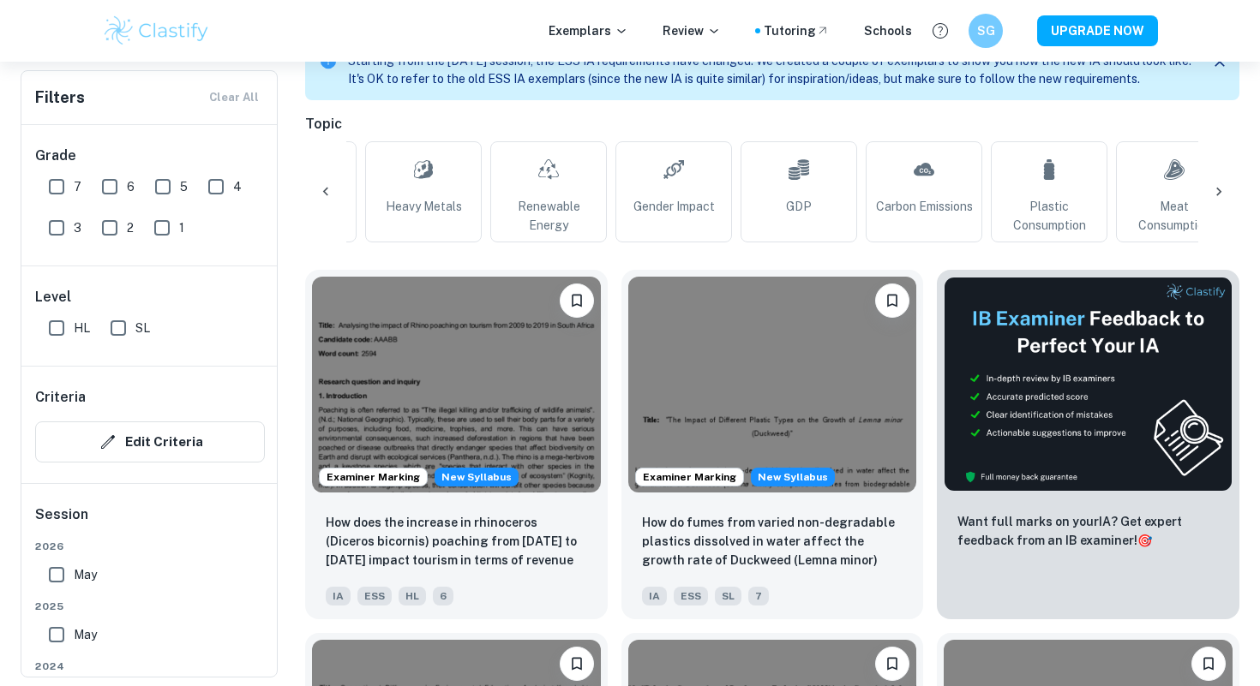
click at [1224, 188] on icon at bounding box center [1218, 191] width 17 height 17
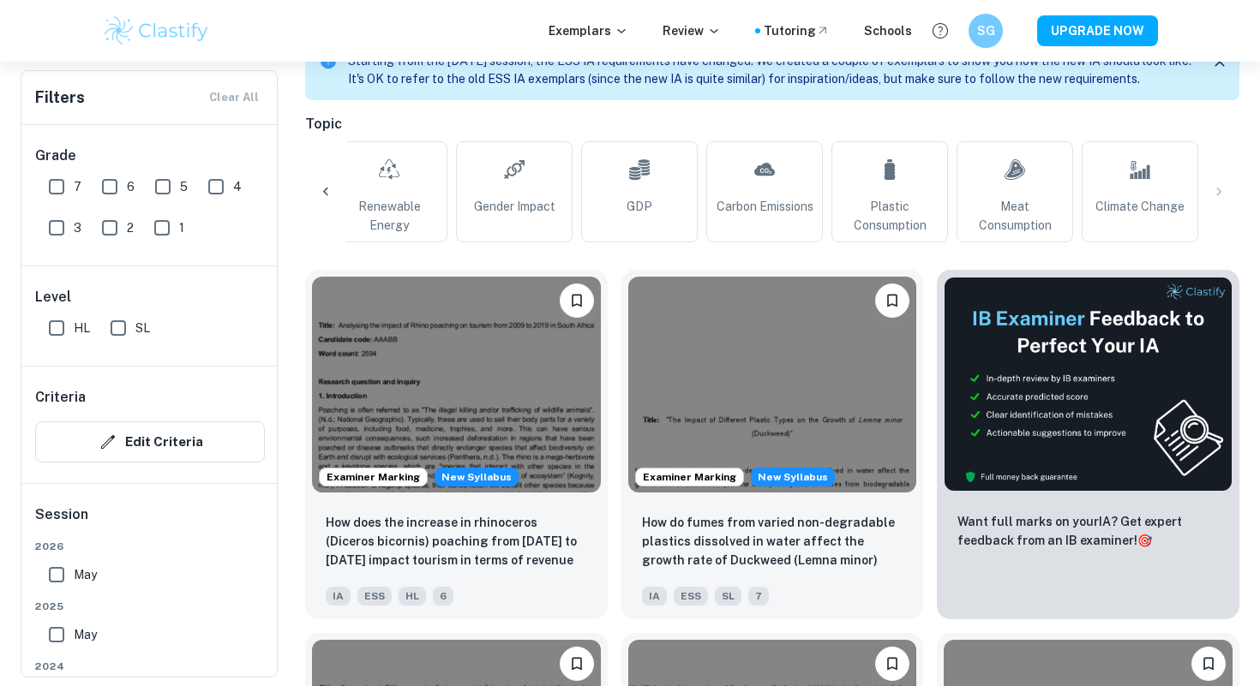
click at [316, 186] on div at bounding box center [325, 191] width 41 height 41
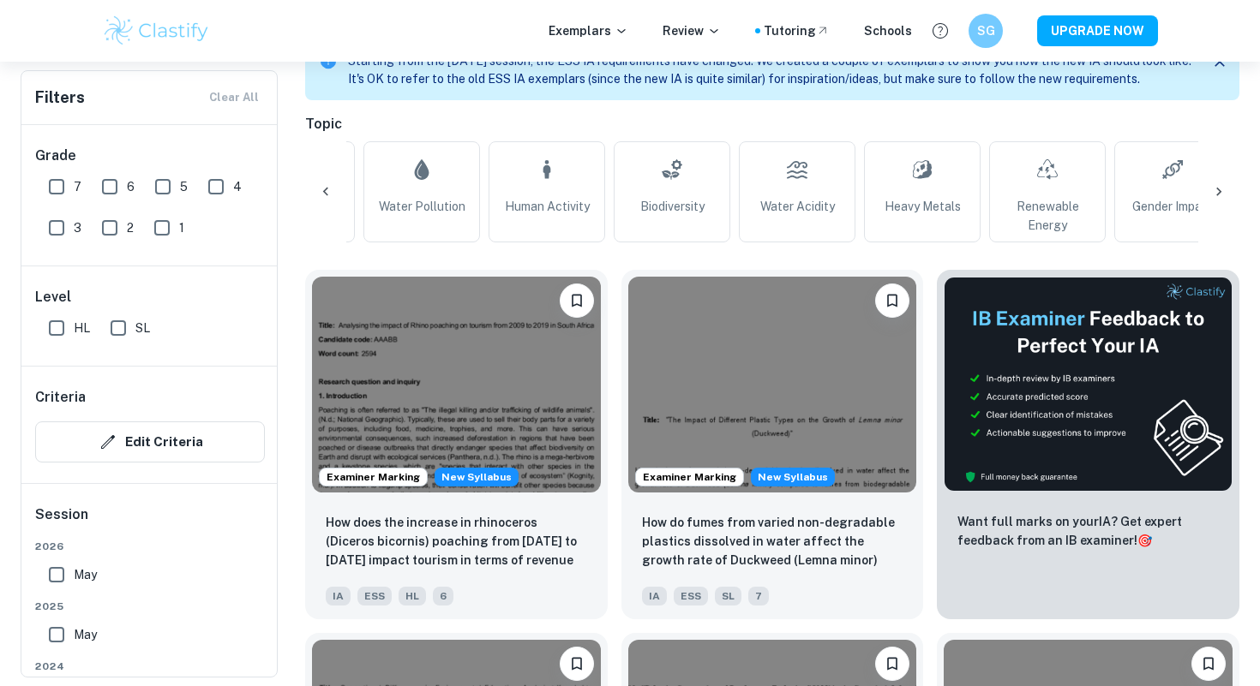
click at [316, 186] on div at bounding box center [325, 191] width 41 height 41
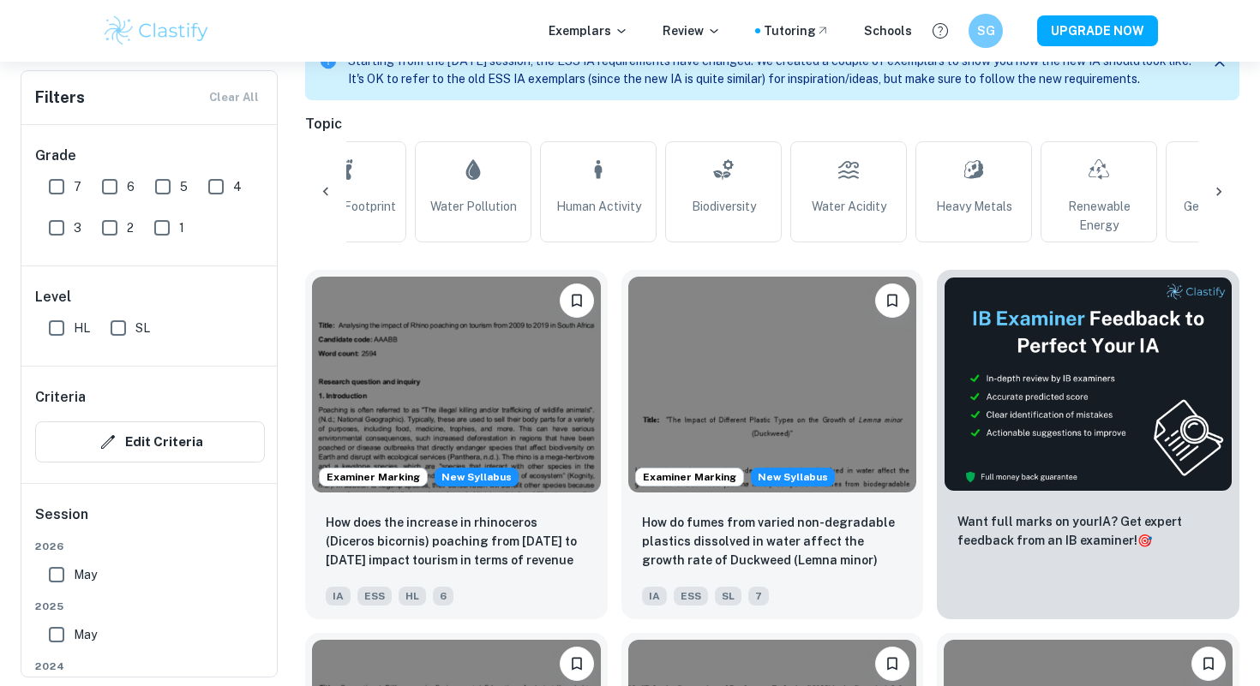
scroll to position [0, 454]
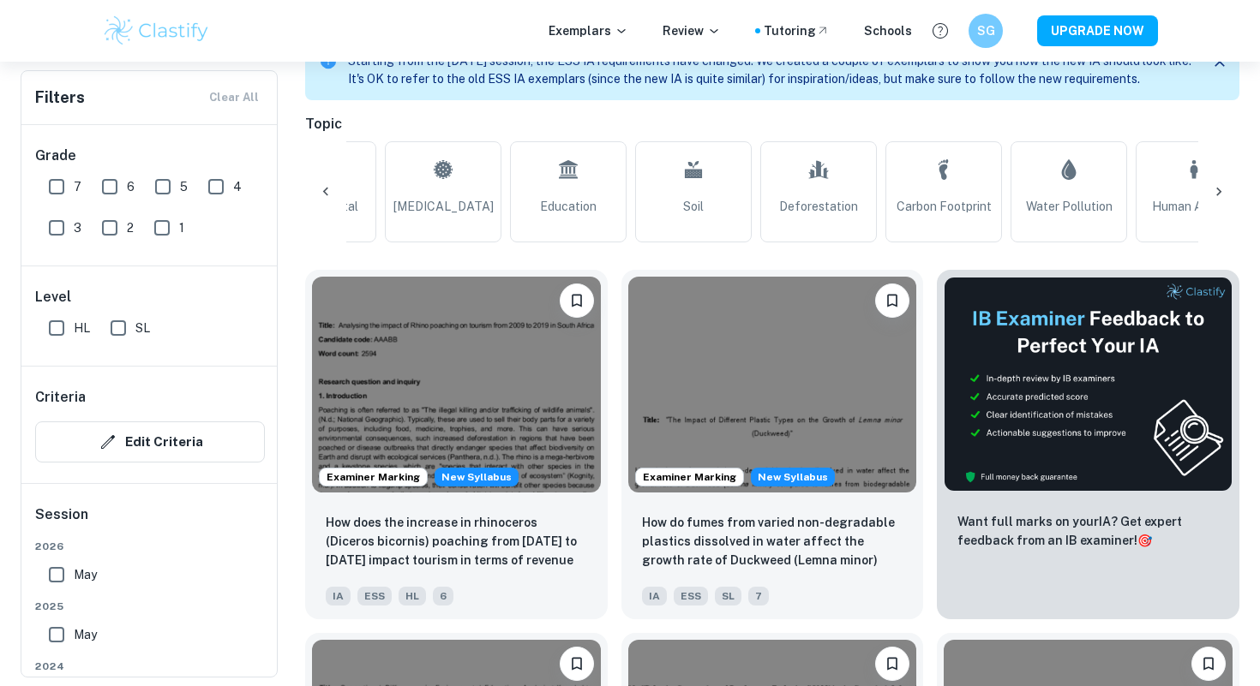
click at [316, 186] on div at bounding box center [325, 191] width 41 height 41
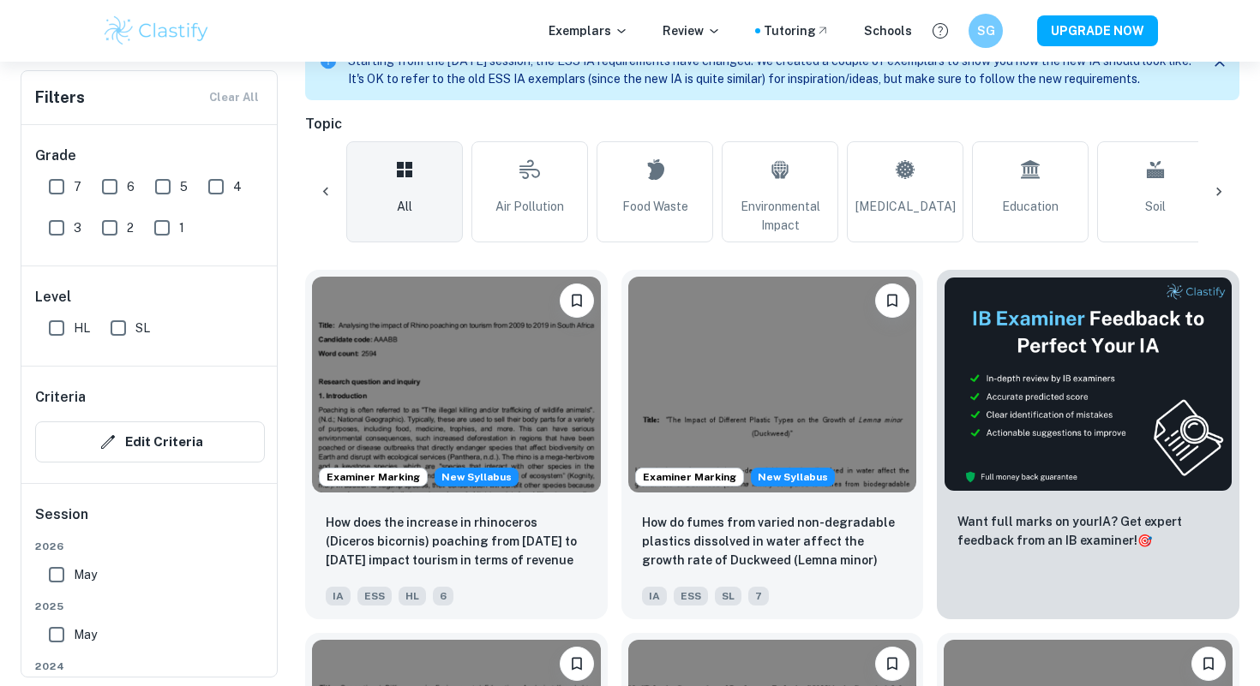
click at [316, 186] on div "All Air Pollution Food Waste Environmental Impact [MEDICAL_DATA] Education Soil…" at bounding box center [772, 191] width 934 height 101
click at [53, 185] on input "7" at bounding box center [56, 187] width 34 height 34
checkbox input "true"
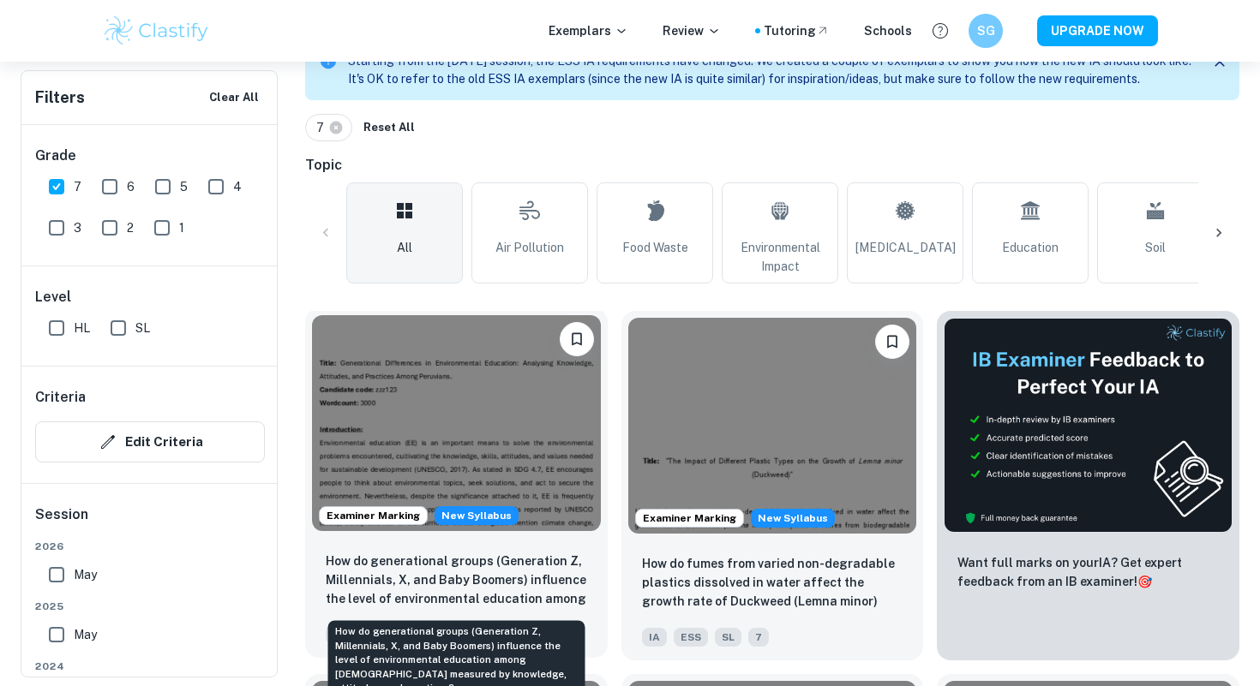
click at [334, 569] on p "How do generational groups (Generation Z, Millennials, X, and Baby Boomers) inf…" at bounding box center [456, 581] width 261 height 58
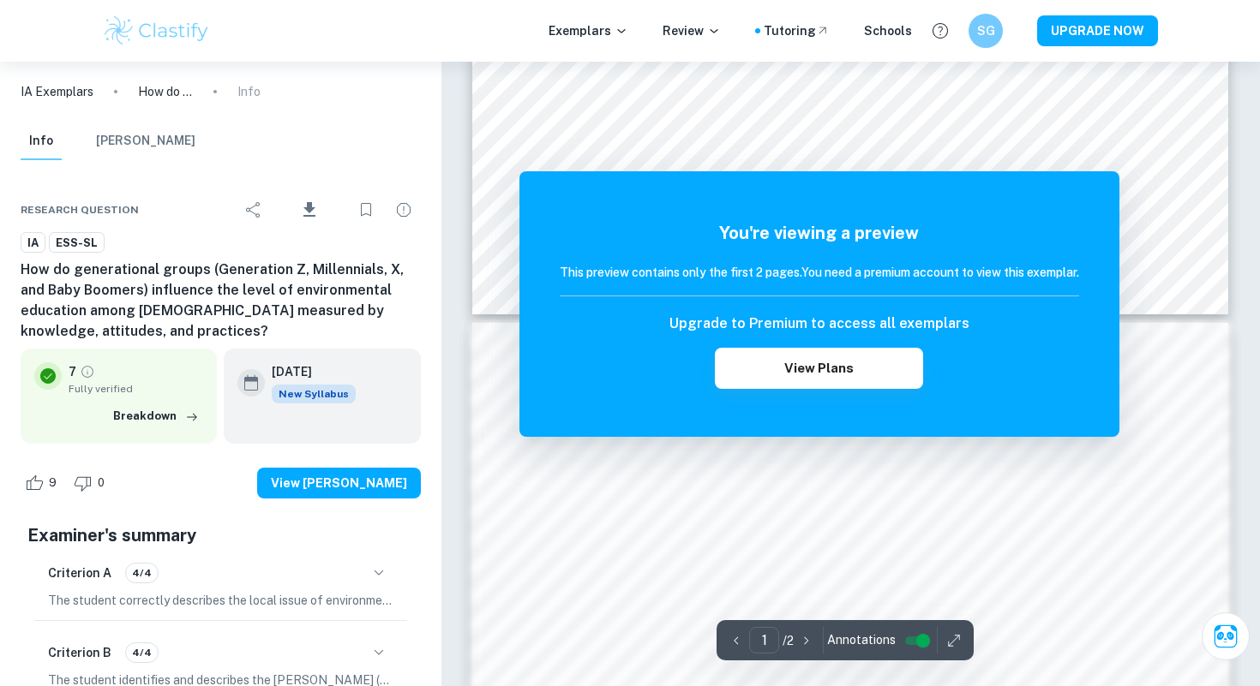
scroll to position [913, 0]
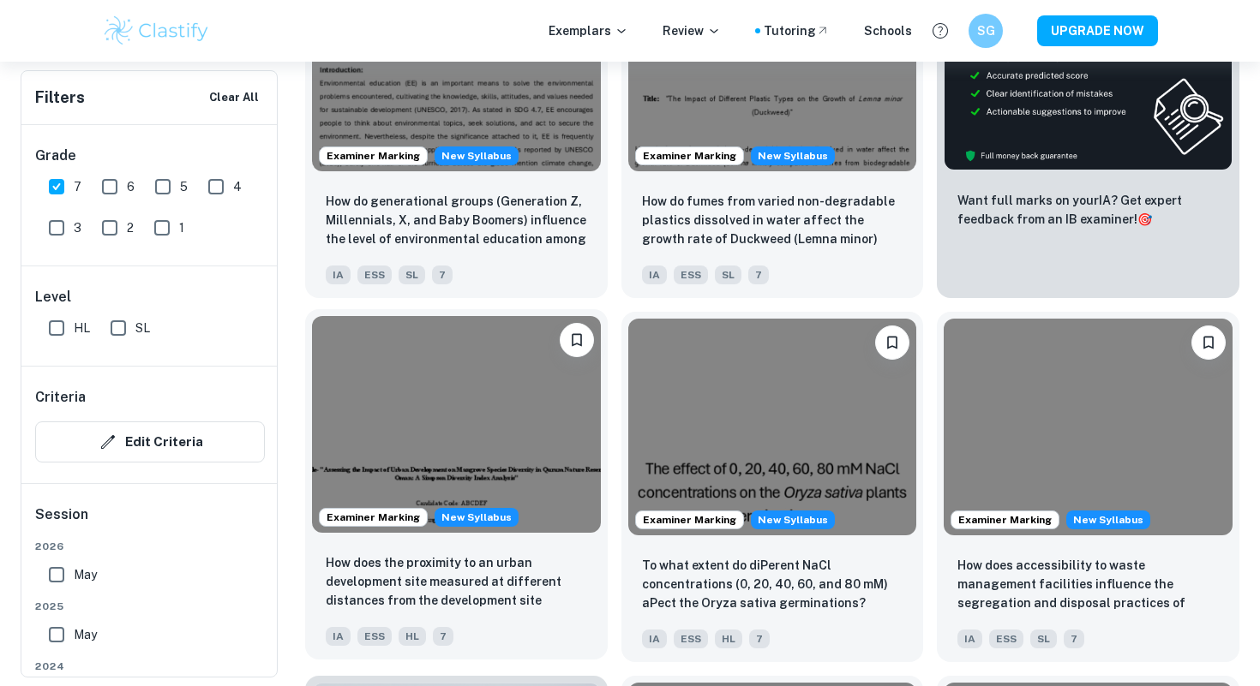
scroll to position [776, 0]
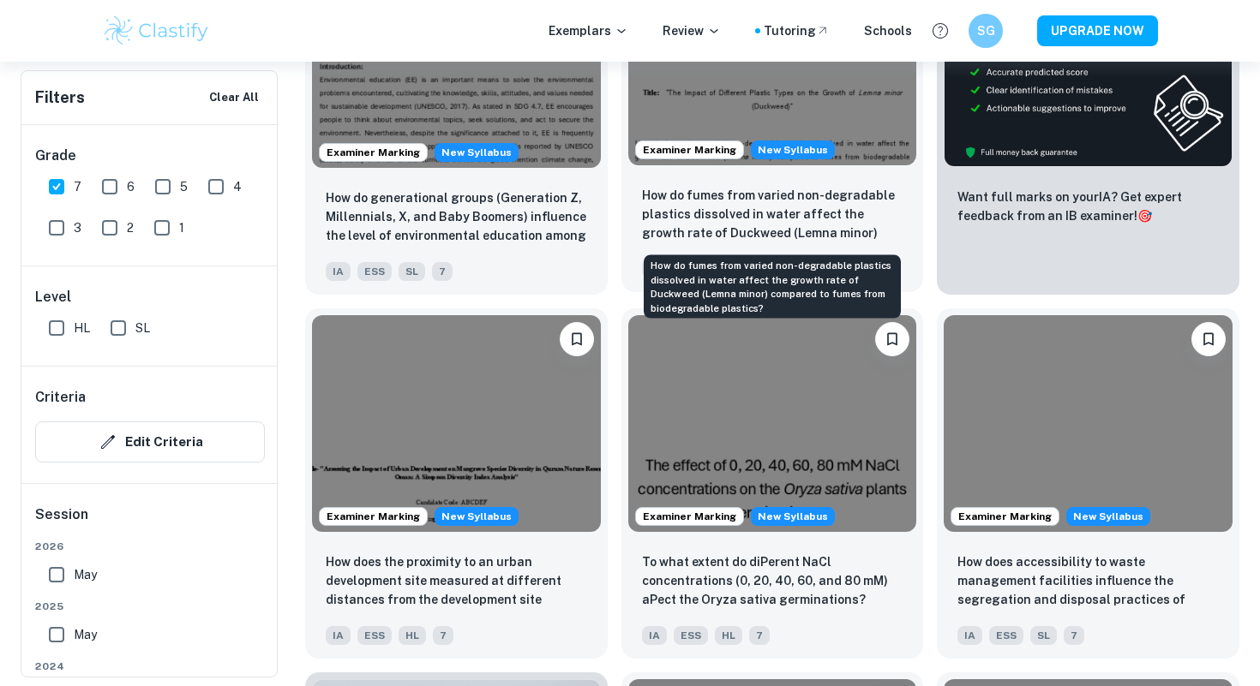
click at [668, 214] on p "How do fumes from varied non-degradable plastics dissolved in water affect the …" at bounding box center [772, 215] width 261 height 58
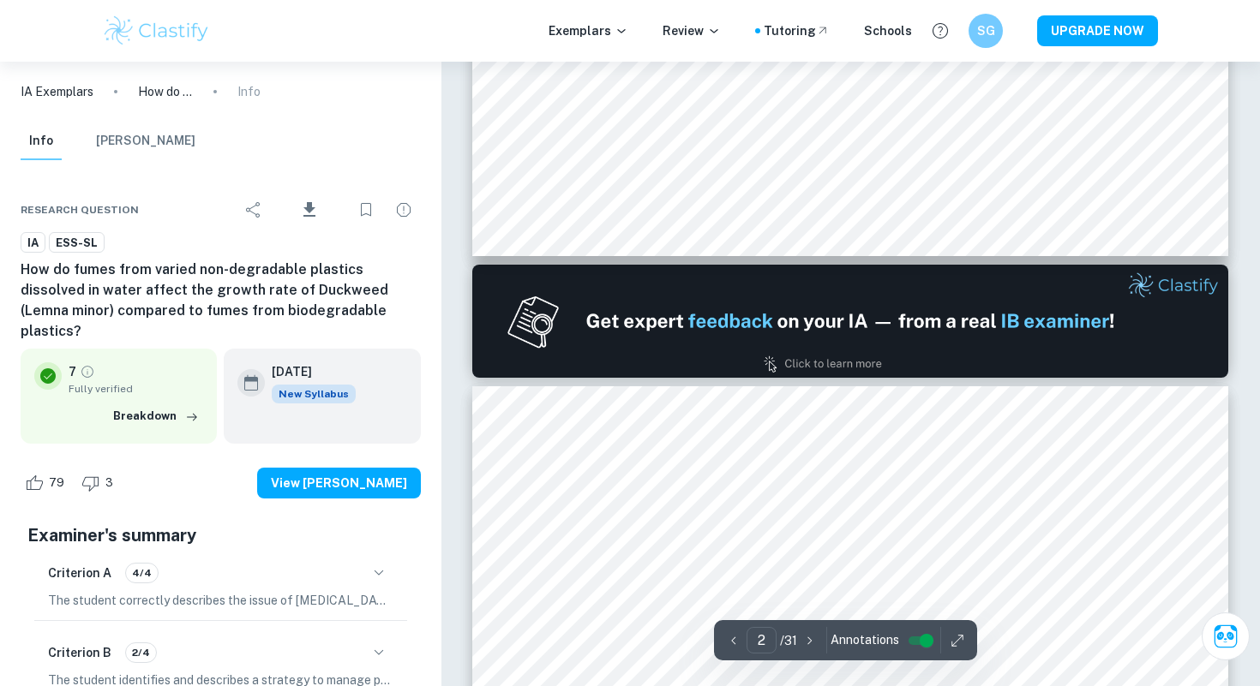
type input "1"
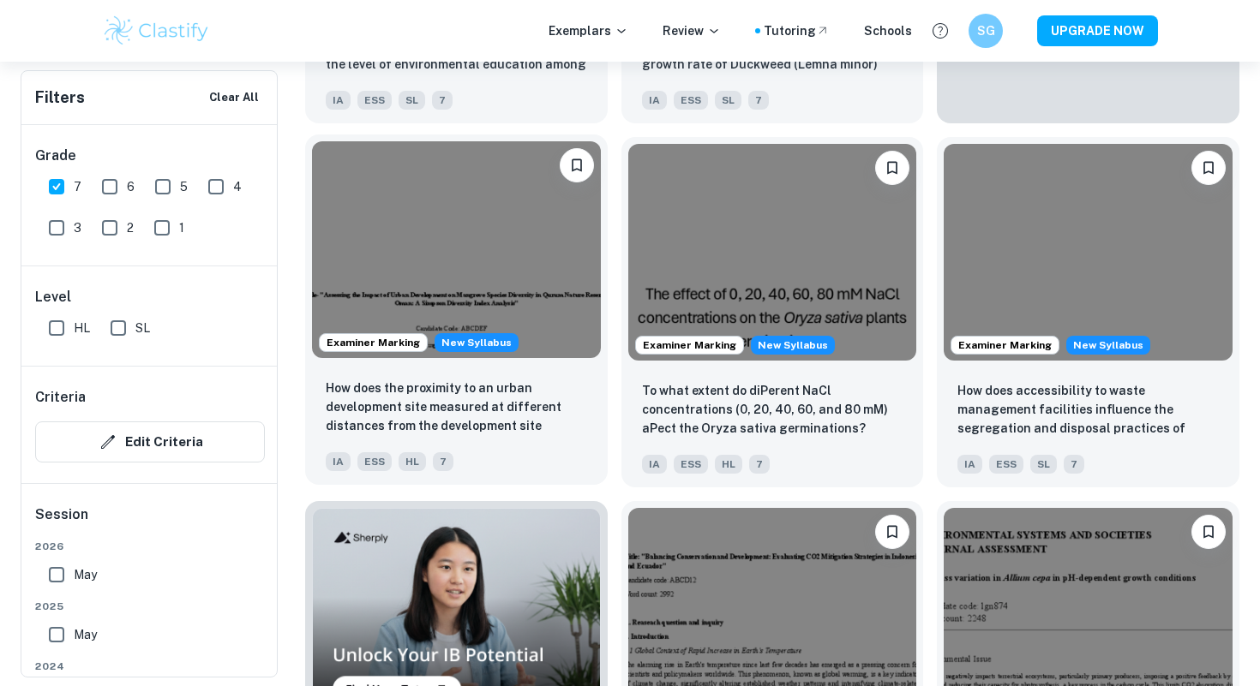
scroll to position [952, 0]
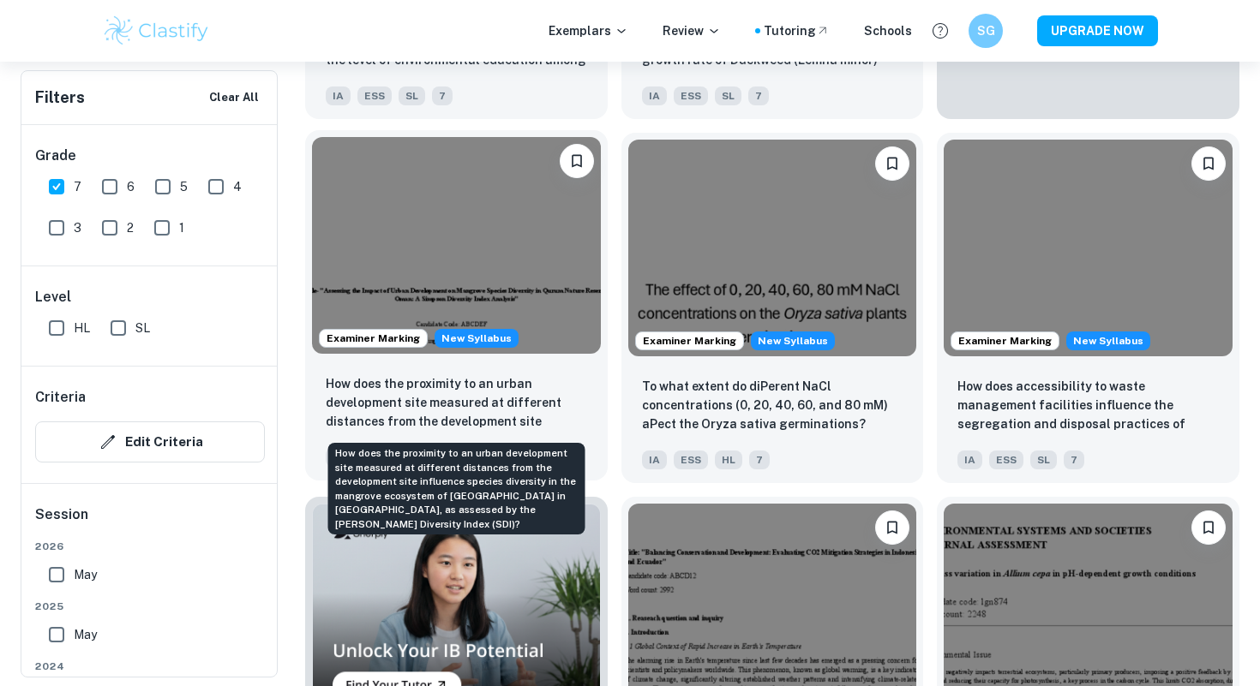
click at [526, 416] on p "How does the proximity to an urban development site measured at different dista…" at bounding box center [456, 403] width 261 height 58
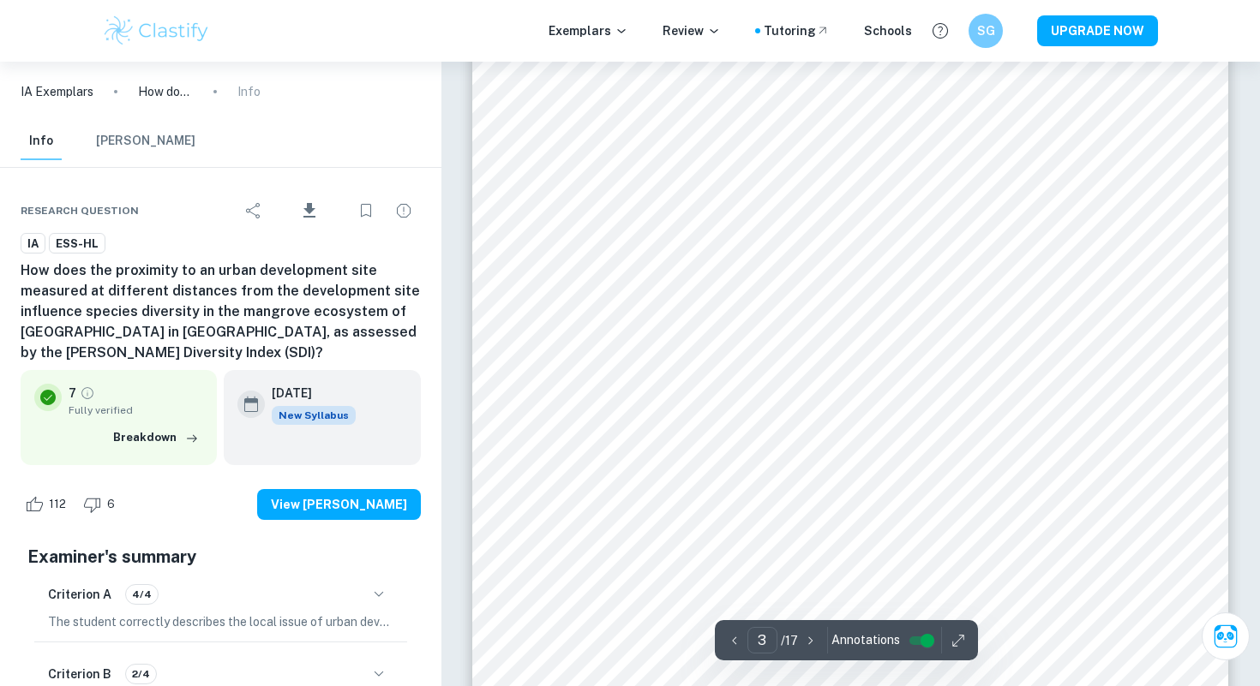
scroll to position [2510, 1]
type input "4"
click at [366, 206] on icon "Bookmark" at bounding box center [366, 210] width 21 height 21
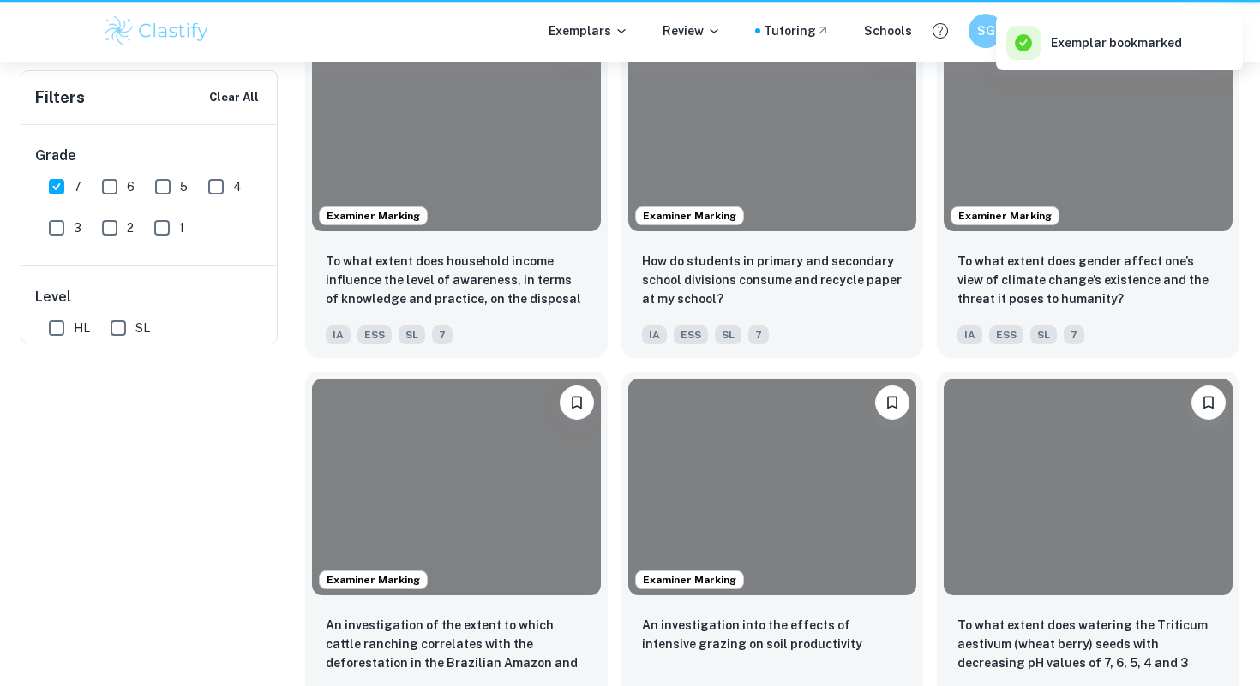
scroll to position [952, 0]
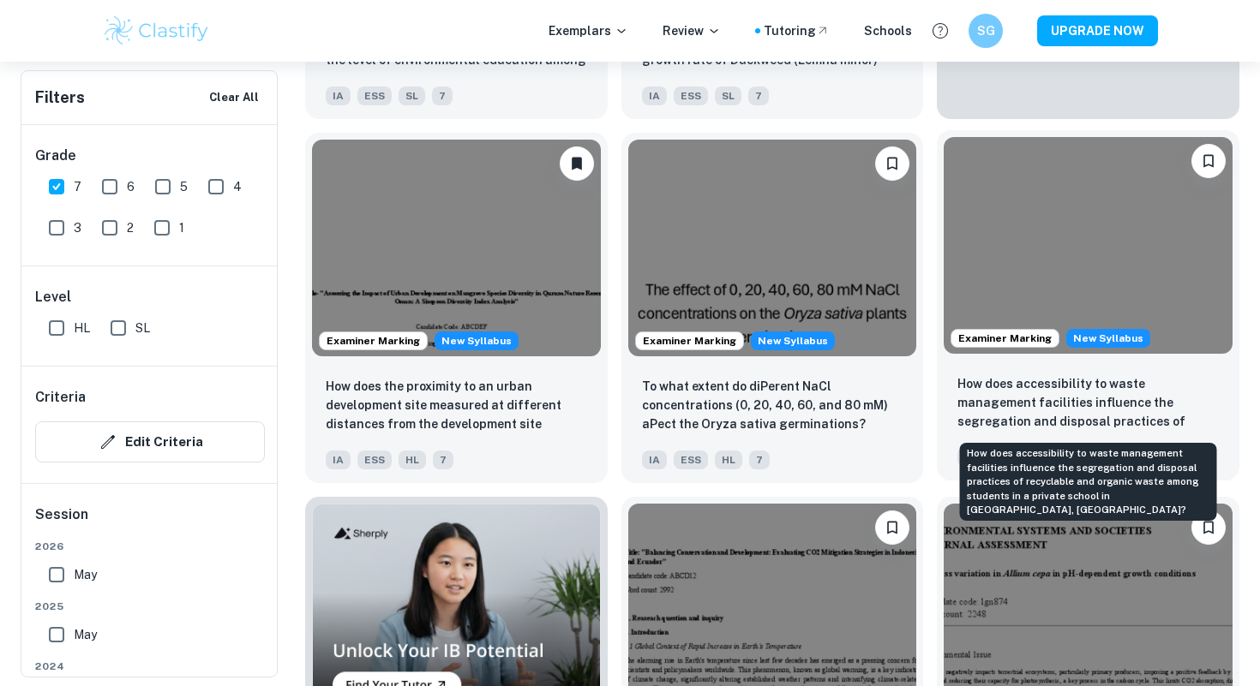
click at [991, 404] on p "How does accessibility to waste management facilities influence the segregation…" at bounding box center [1087, 403] width 261 height 58
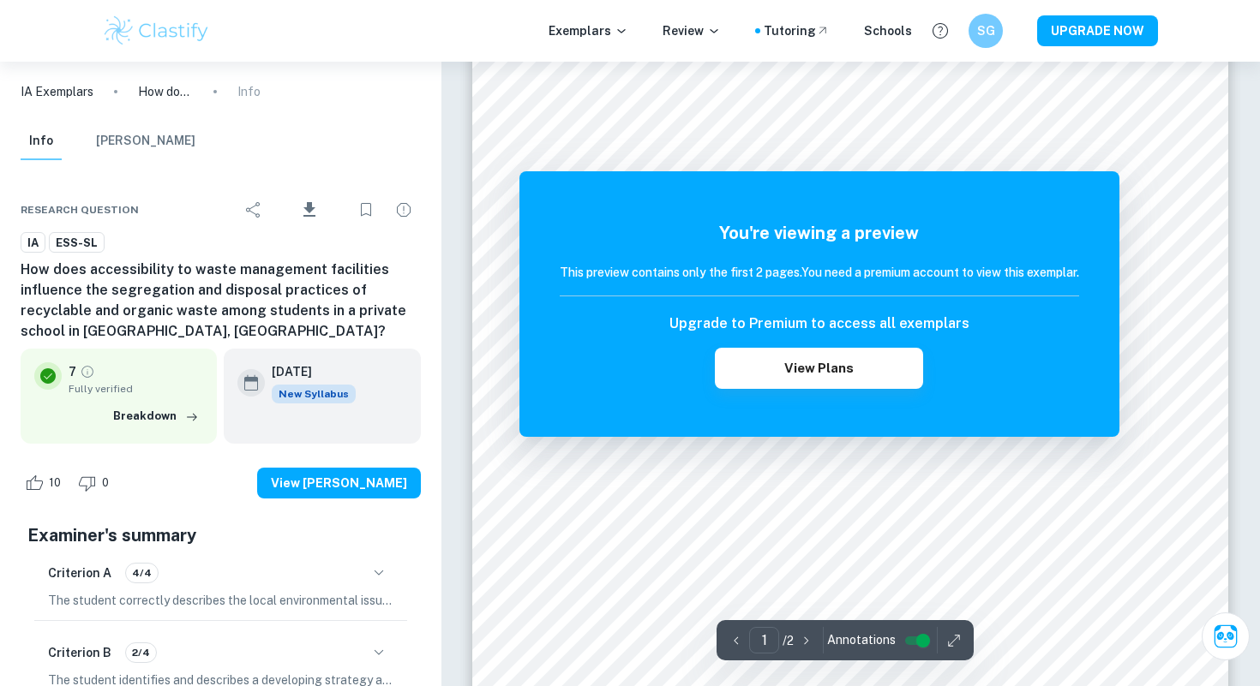
scroll to position [374, 0]
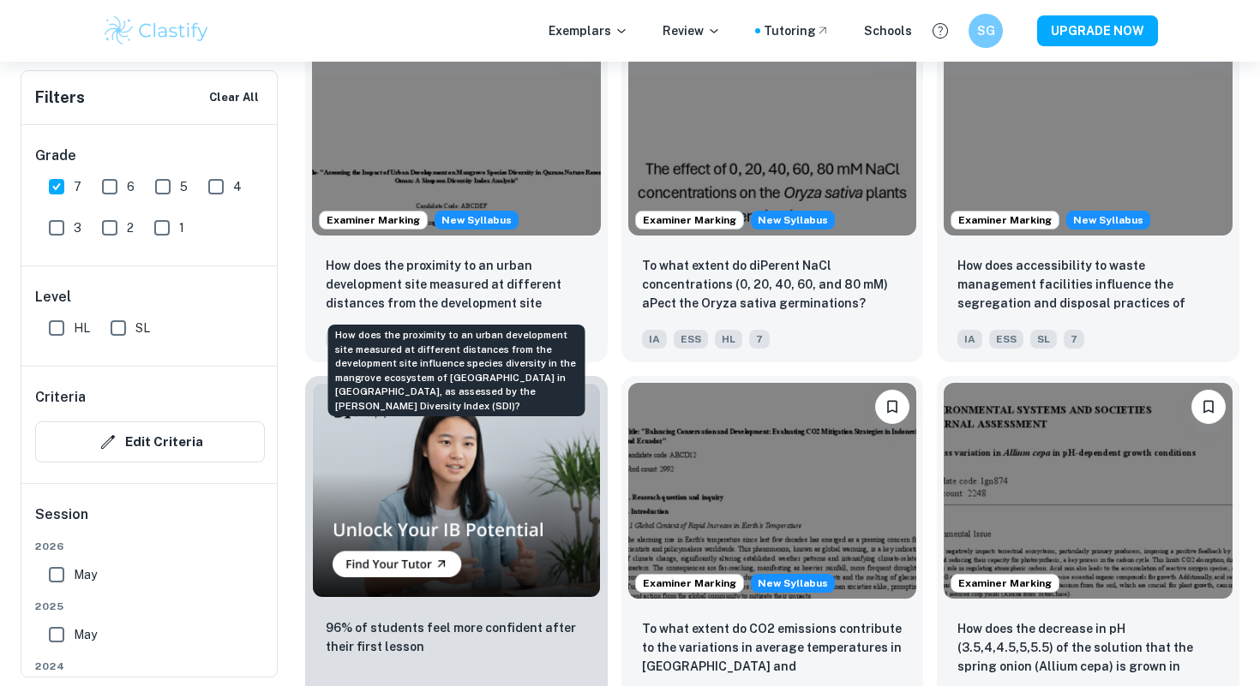
scroll to position [1300, 0]
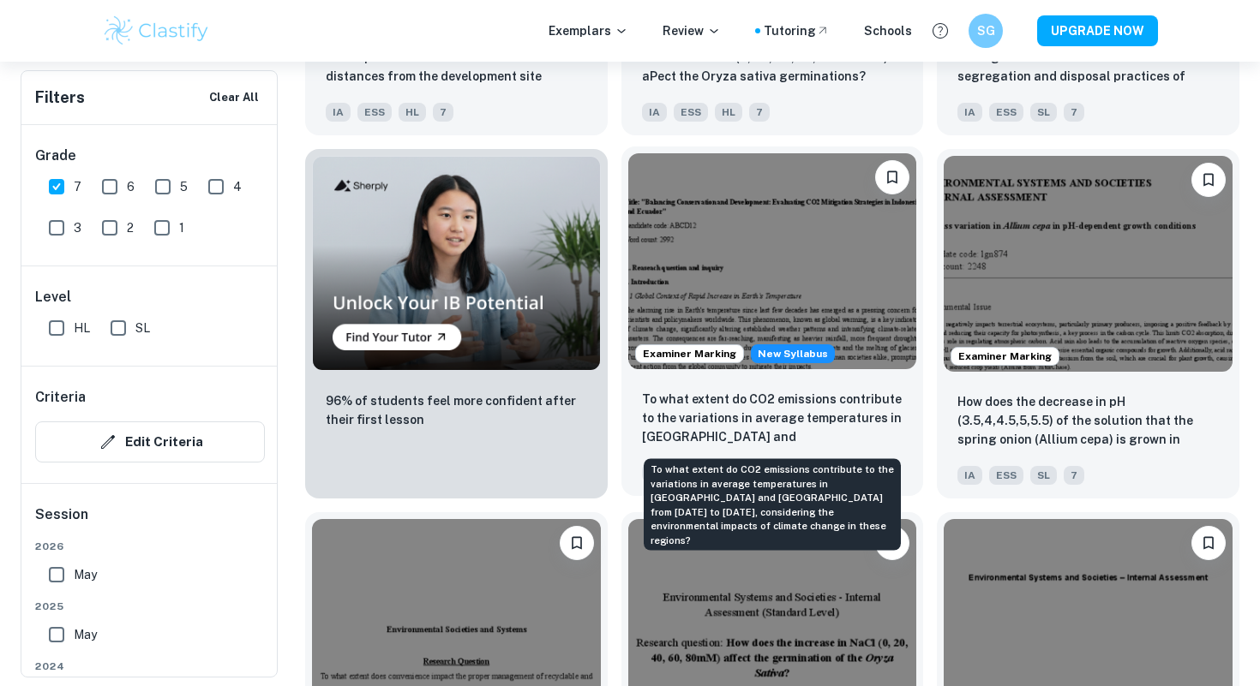
click at [716, 437] on p "To what extent do CO2 emissions contribute to the variations in average tempera…" at bounding box center [772, 419] width 261 height 58
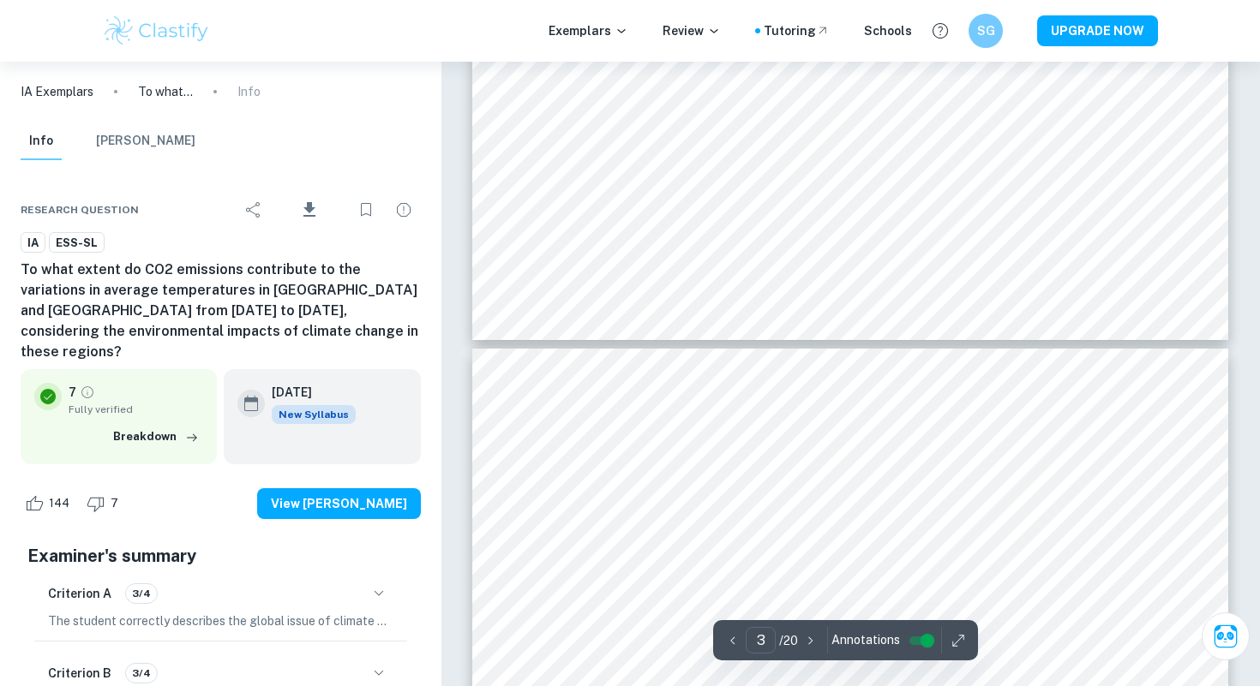
type input "4"
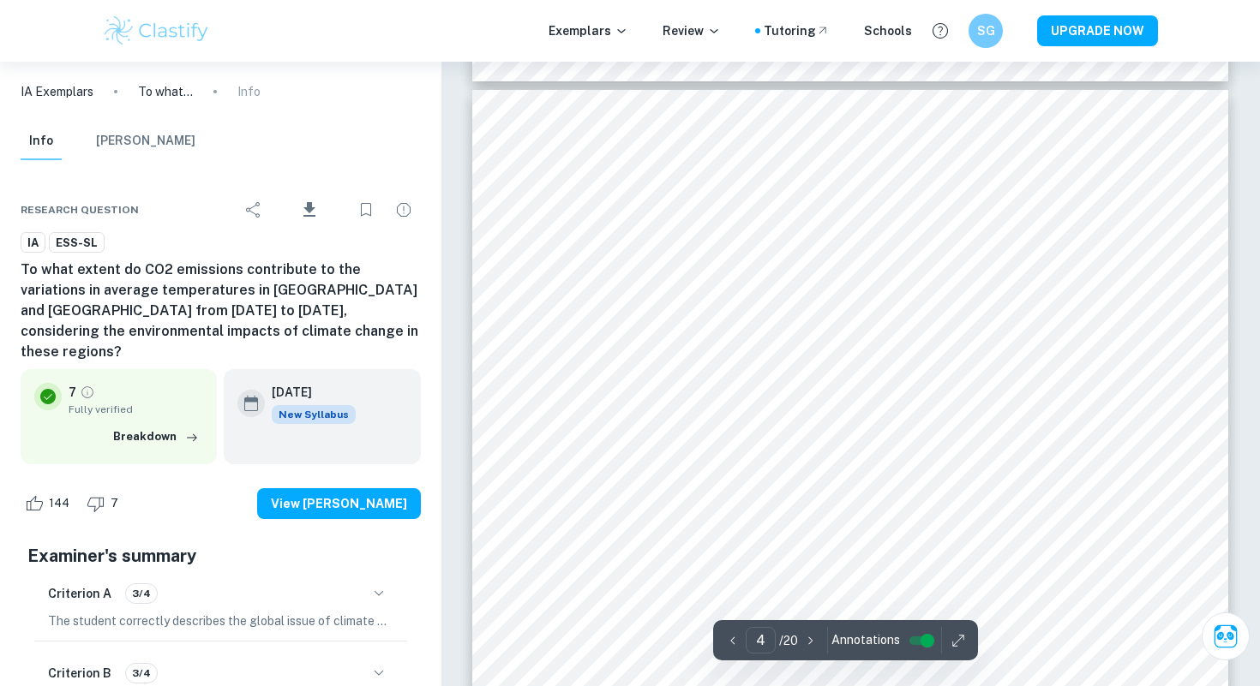
scroll to position [3204, 0]
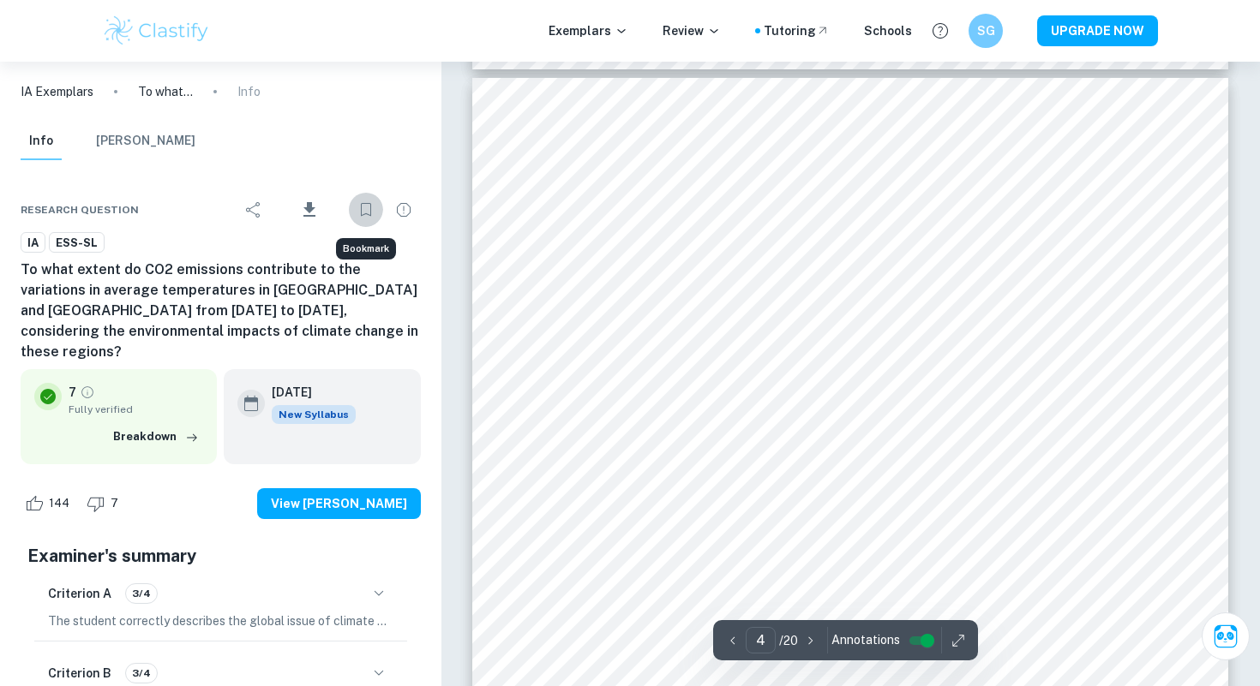
click at [370, 210] on icon "Bookmark" at bounding box center [366, 210] width 10 height 14
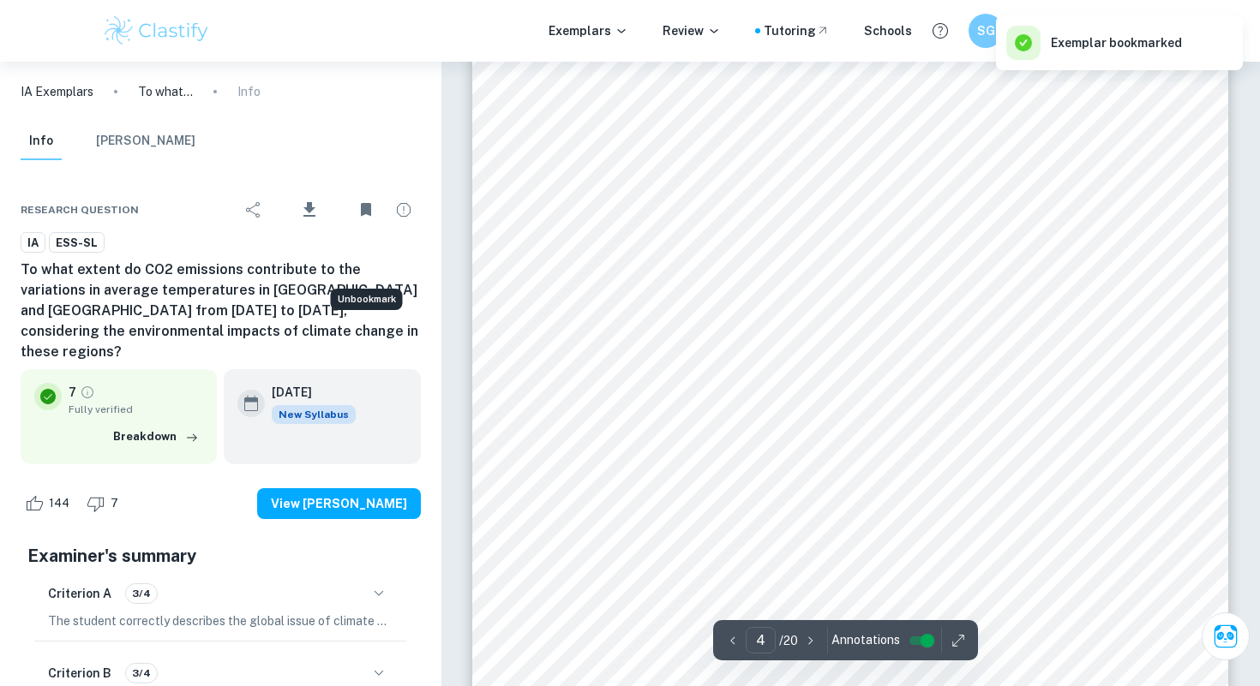
scroll to position [3379, 0]
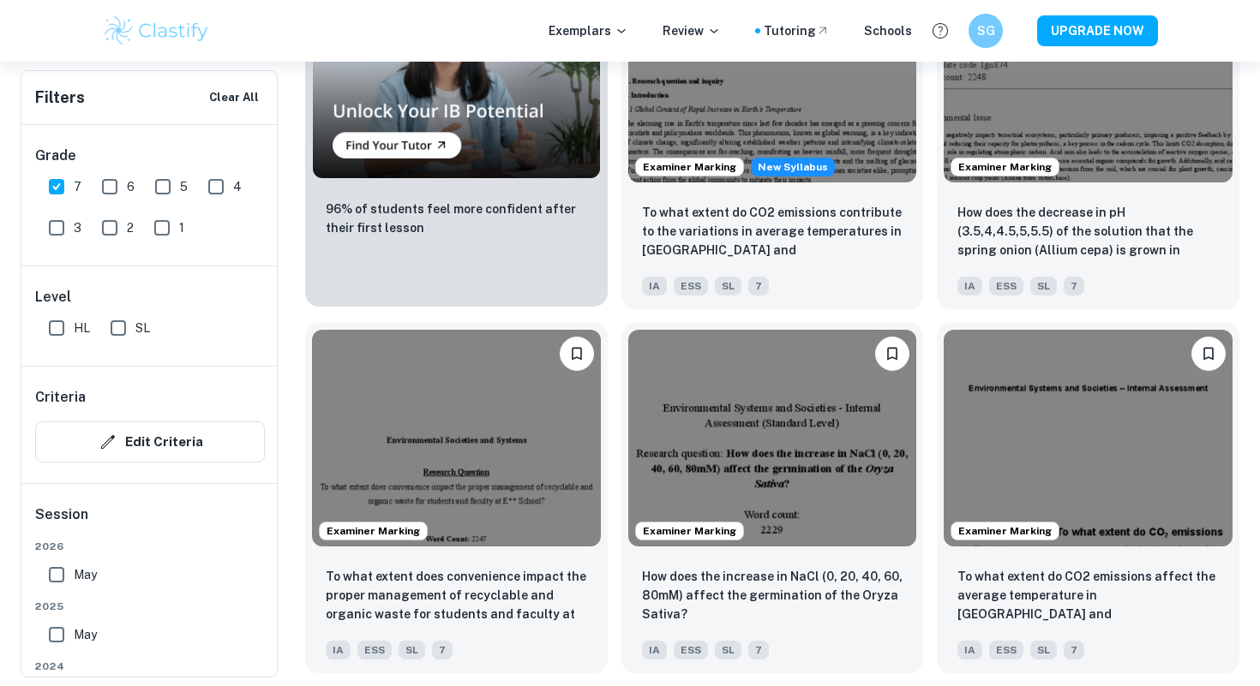
scroll to position [1550, 0]
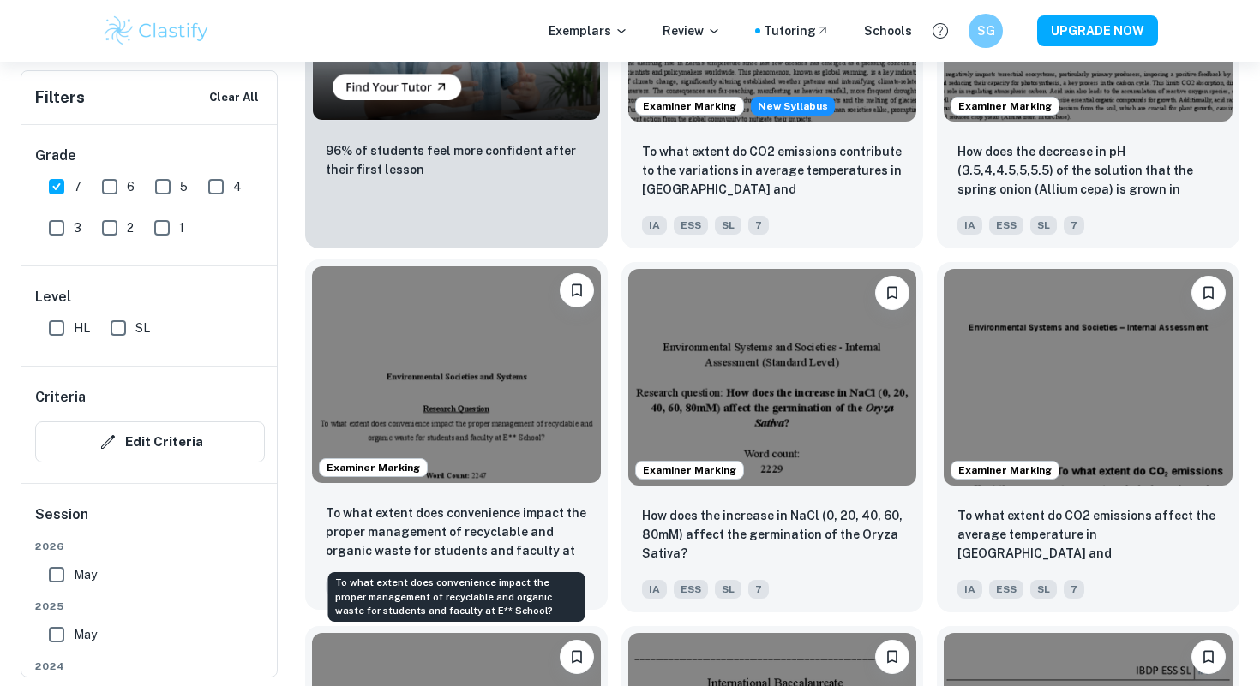
click at [458, 531] on p "To what extent does convenience impact the proper management of recyclable and …" at bounding box center [456, 533] width 261 height 58
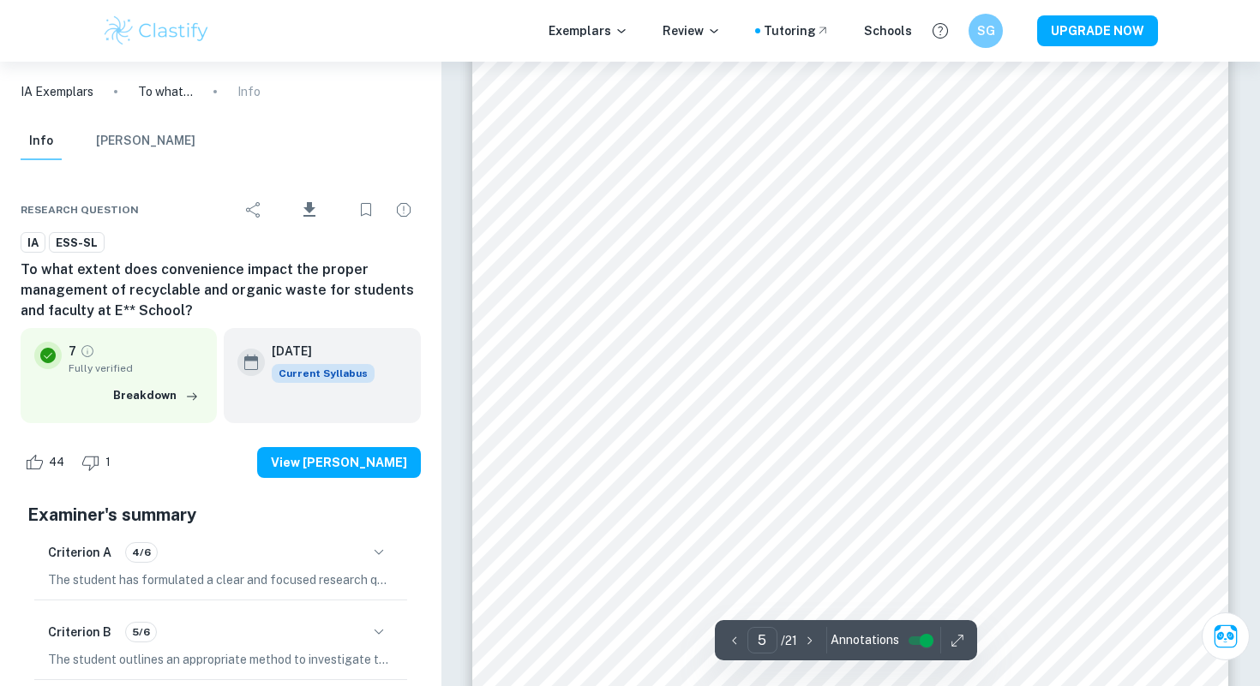
scroll to position [4450, 0]
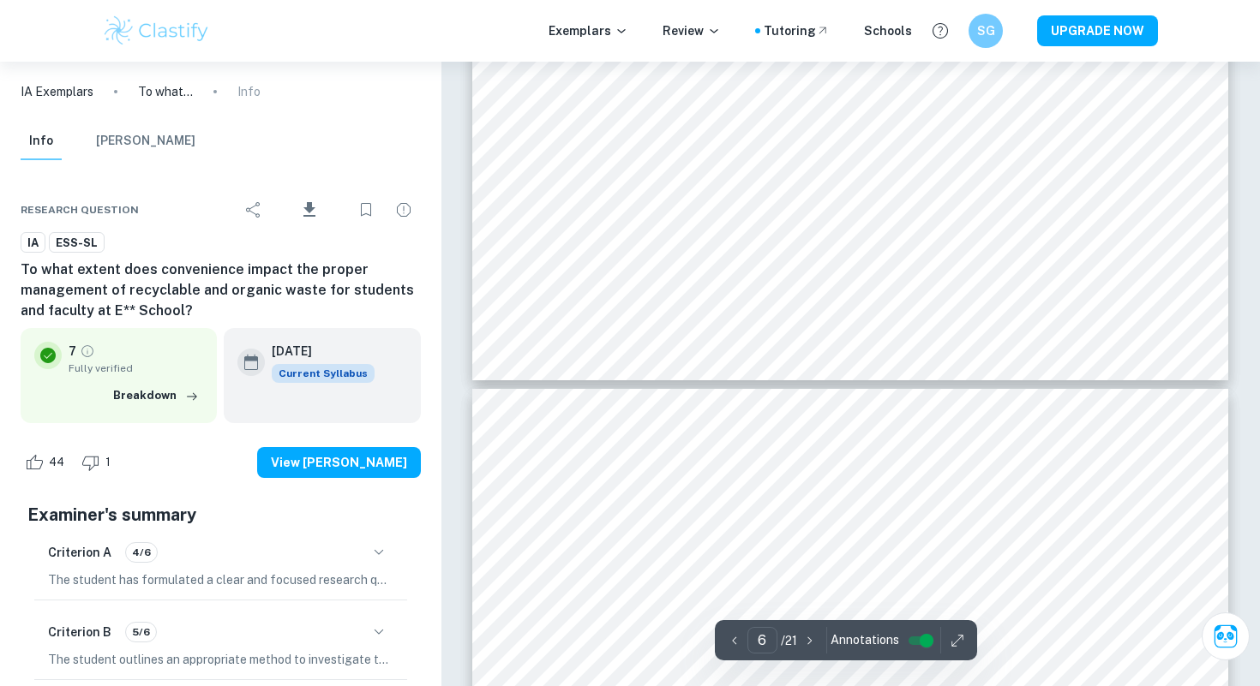
type input "7"
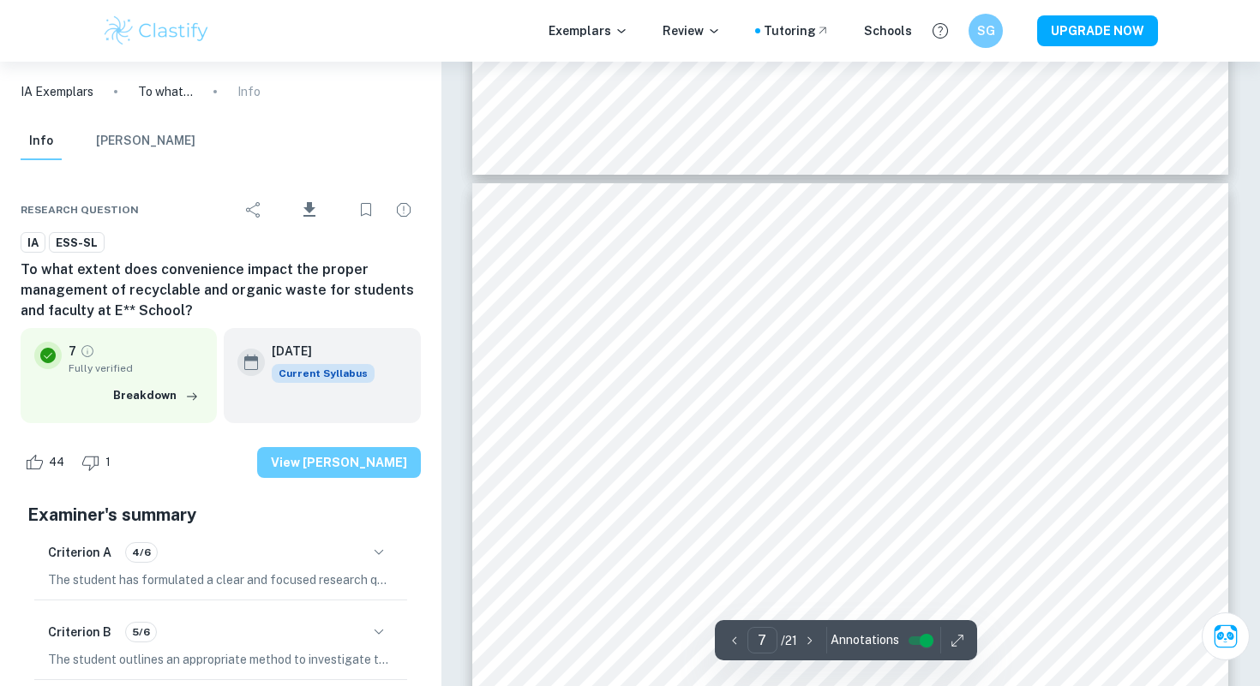
scroll to position [6077, 0]
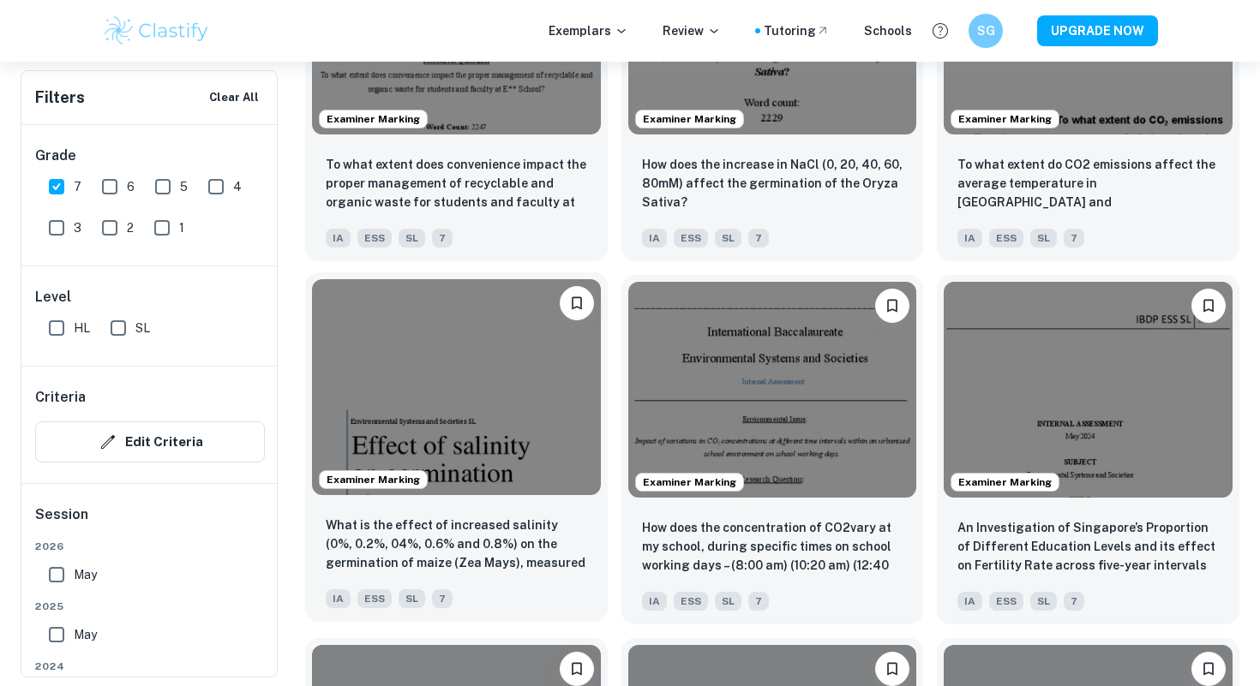
scroll to position [1905, 0]
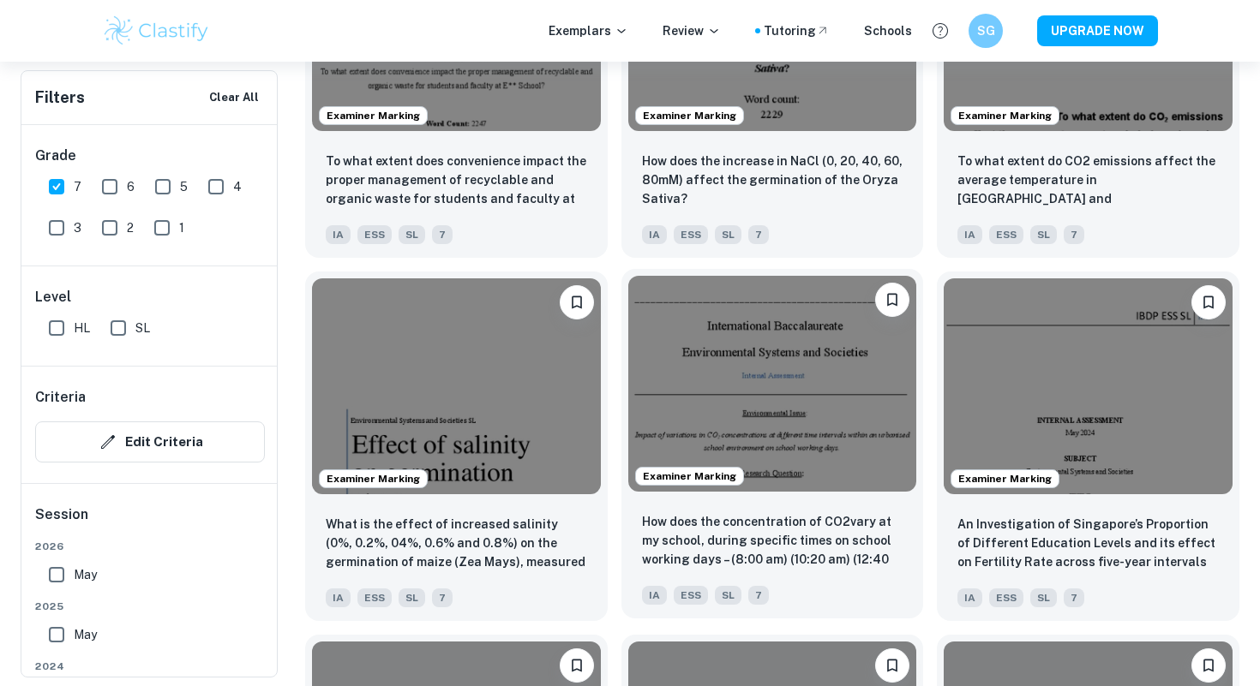
click at [638, 536] on div "How does the concentration of CO2vary at my school, during specific times on sc…" at bounding box center [772, 559] width 302 height 120
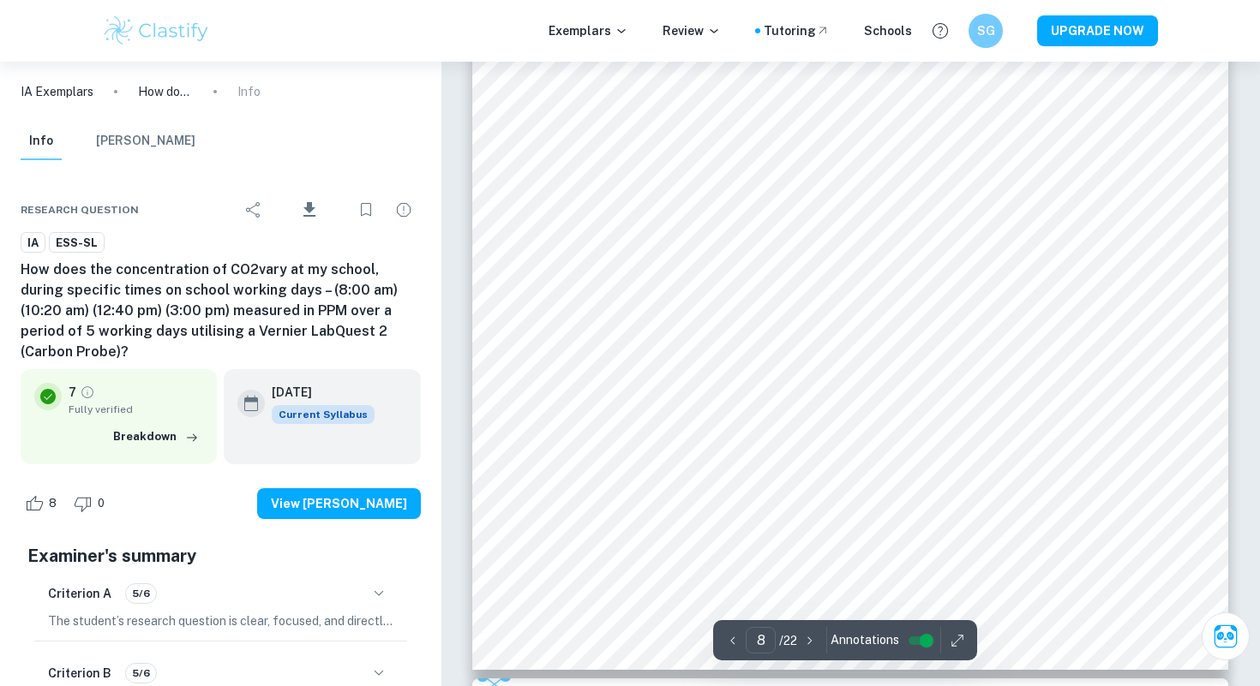
scroll to position [7582, 0]
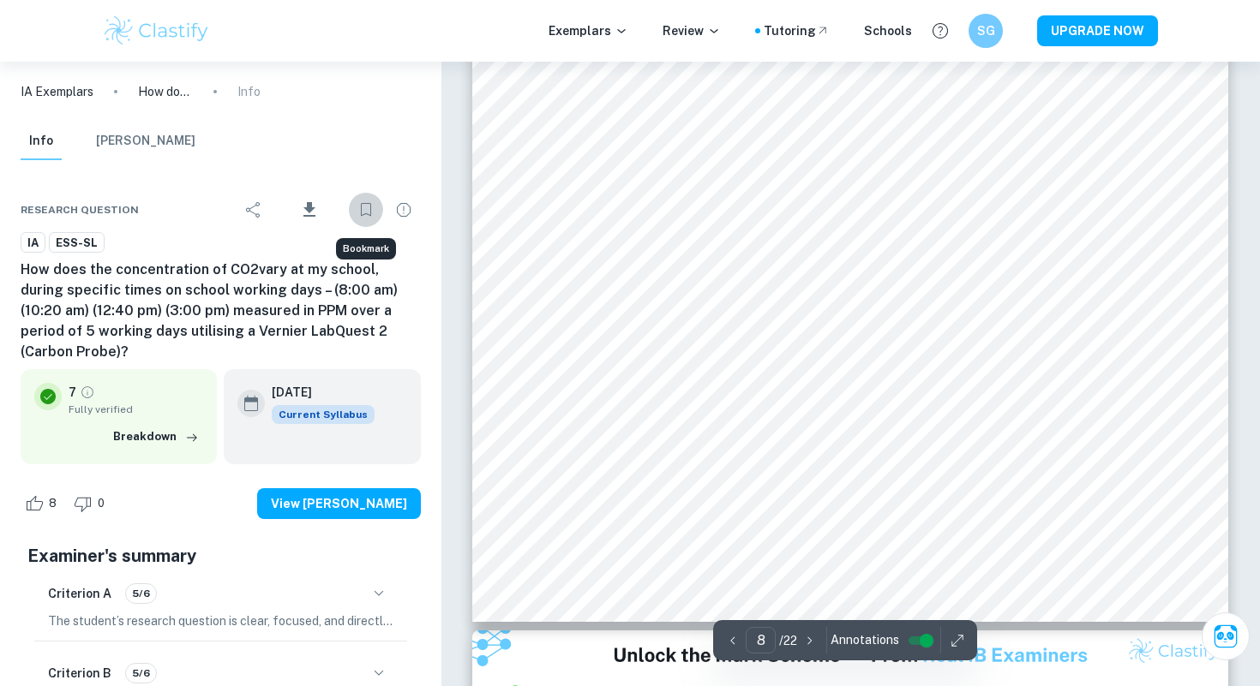
click at [371, 211] on icon "Bookmark" at bounding box center [366, 210] width 21 height 21
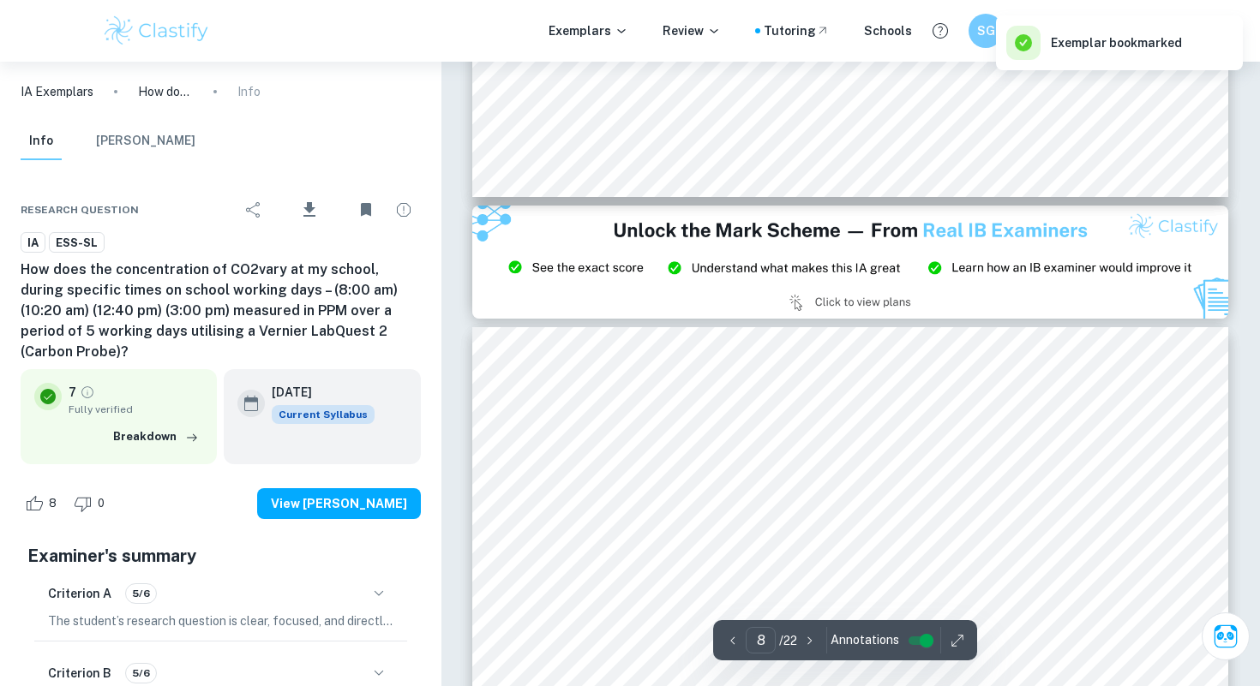
type input "9"
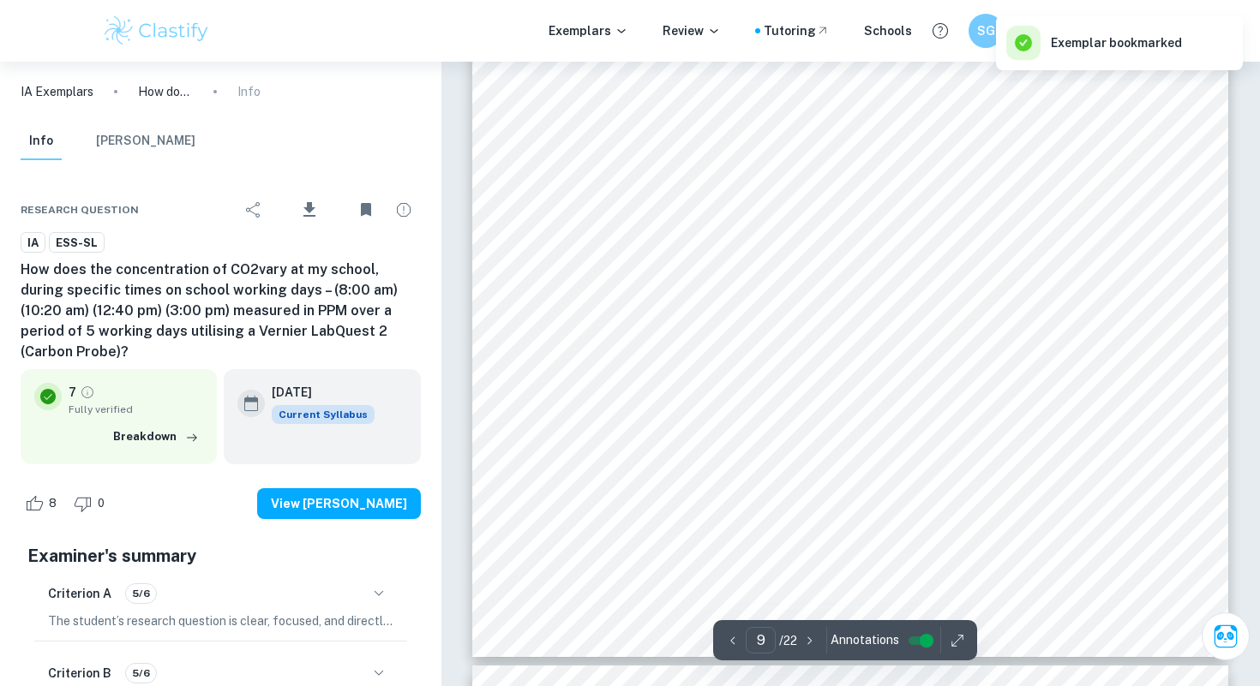
scroll to position [8676, 0]
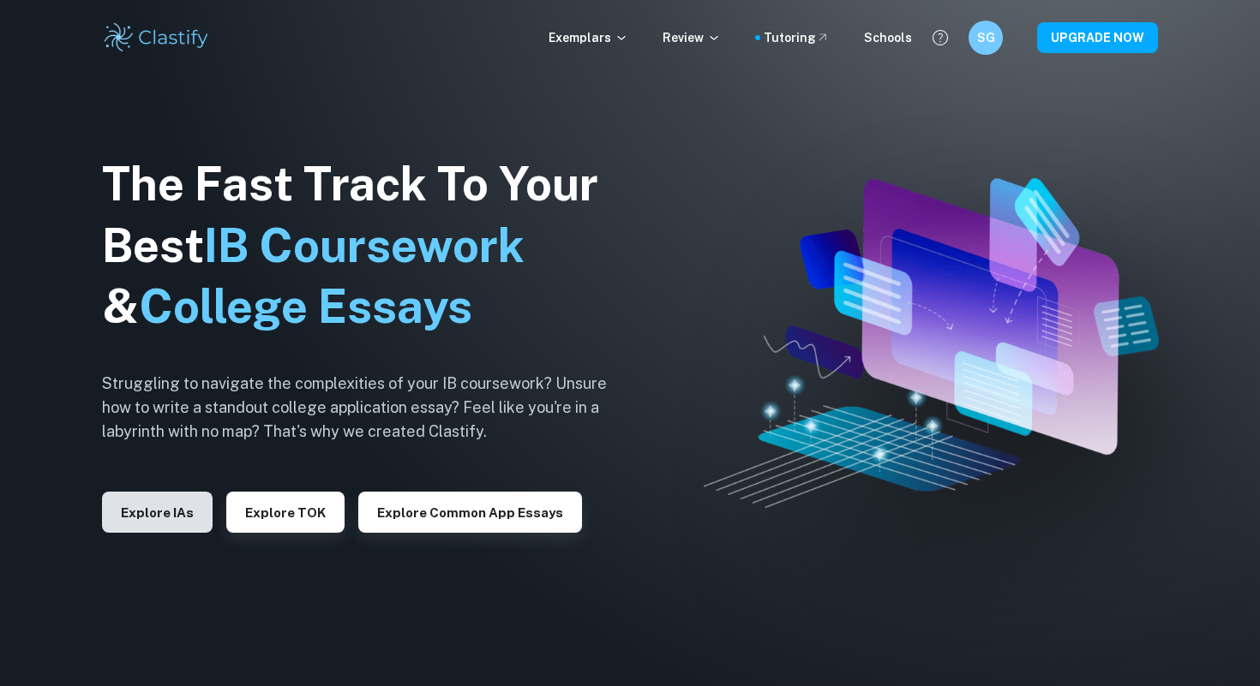
click at [161, 509] on button "Explore IAs" at bounding box center [157, 512] width 111 height 41
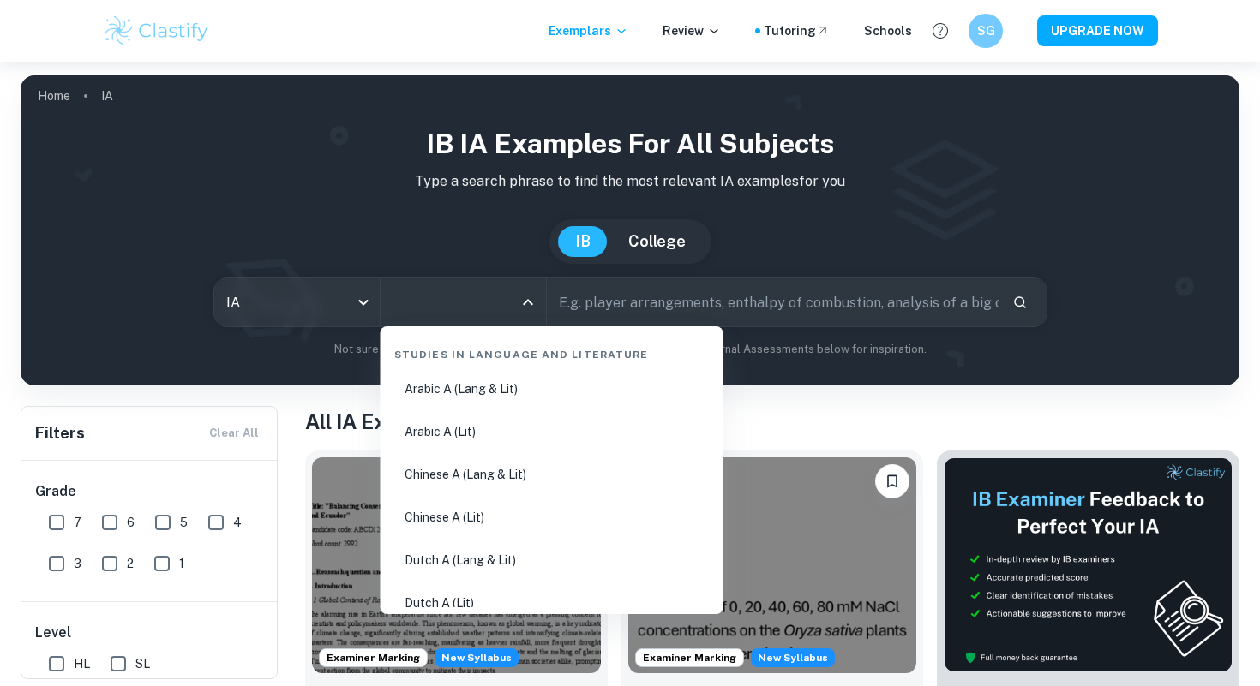
click at [401, 299] on input "All Subjects" at bounding box center [450, 302] width 124 height 33
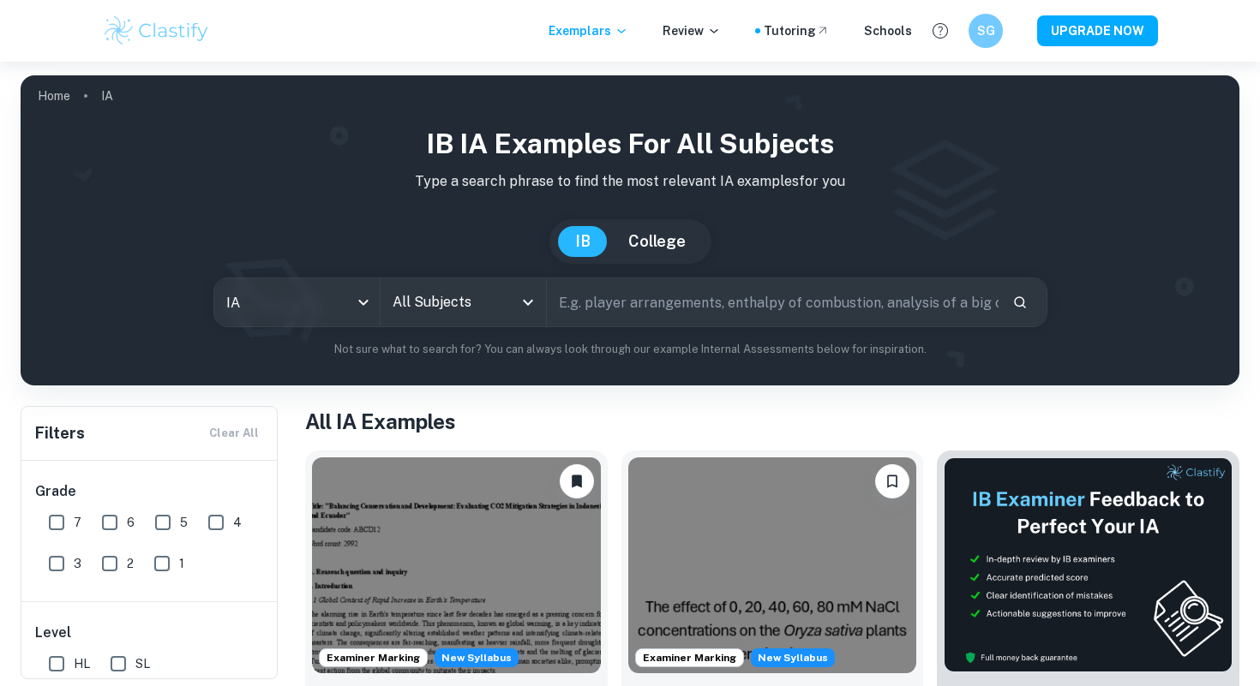
click at [755, 346] on p "Not sure what to search for? You can always look through our example Internal A…" at bounding box center [629, 349] width 1191 height 17
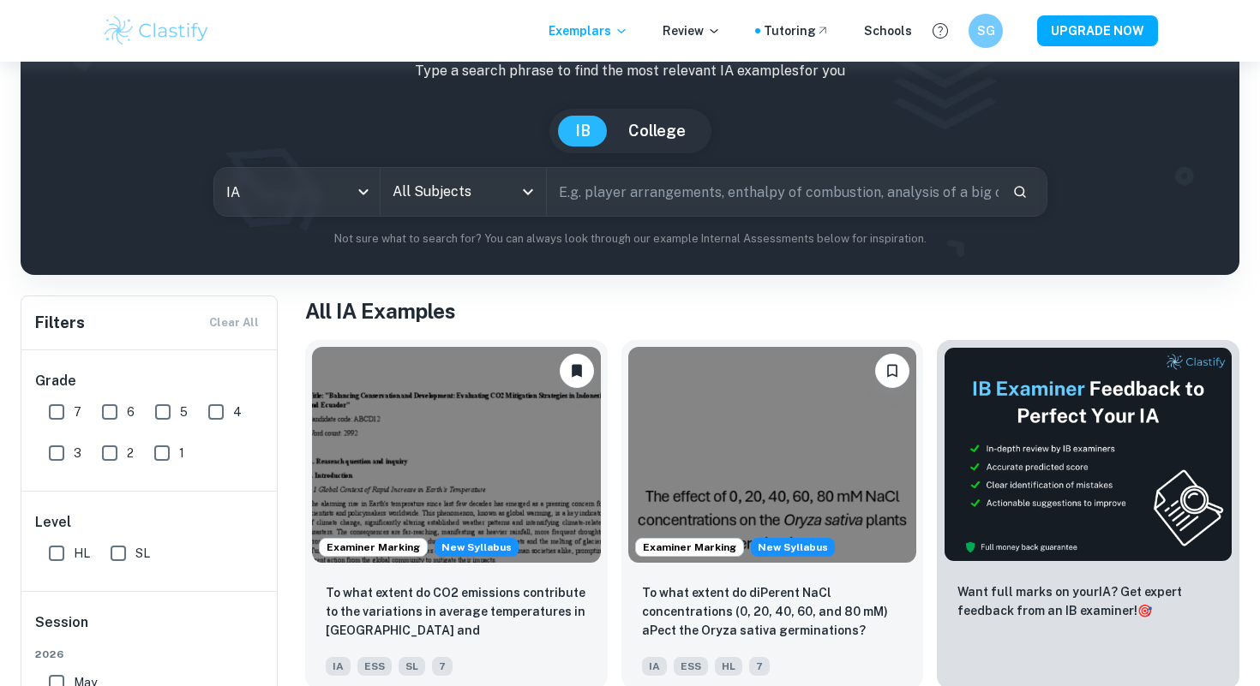
scroll to position [162, 0]
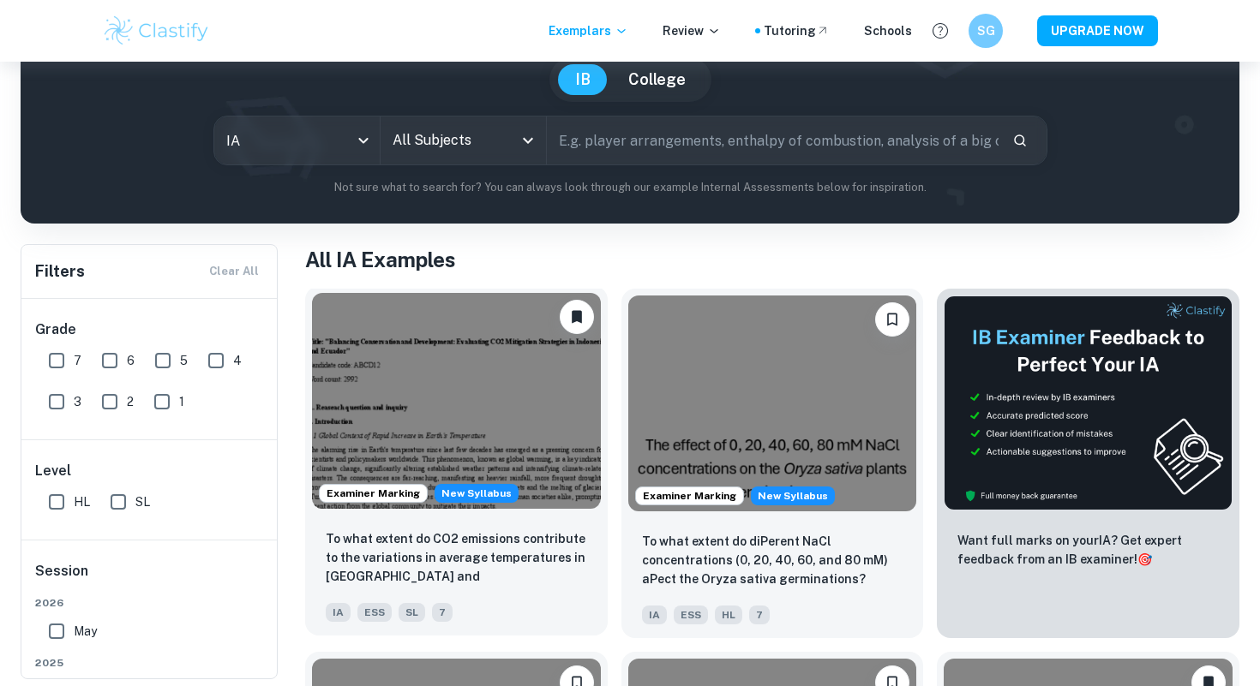
click at [487, 522] on div "To what extent do CO2 emissions contribute to the variations in average tempera…" at bounding box center [456, 576] width 302 height 120
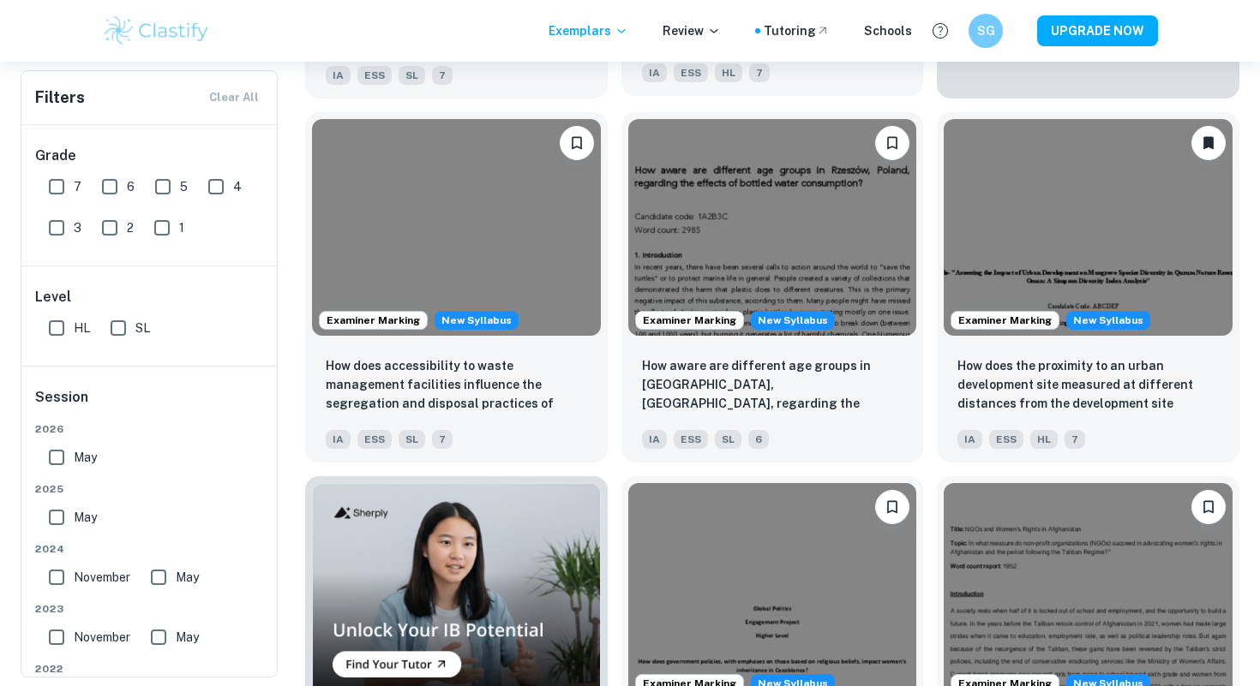
scroll to position [690, 0]
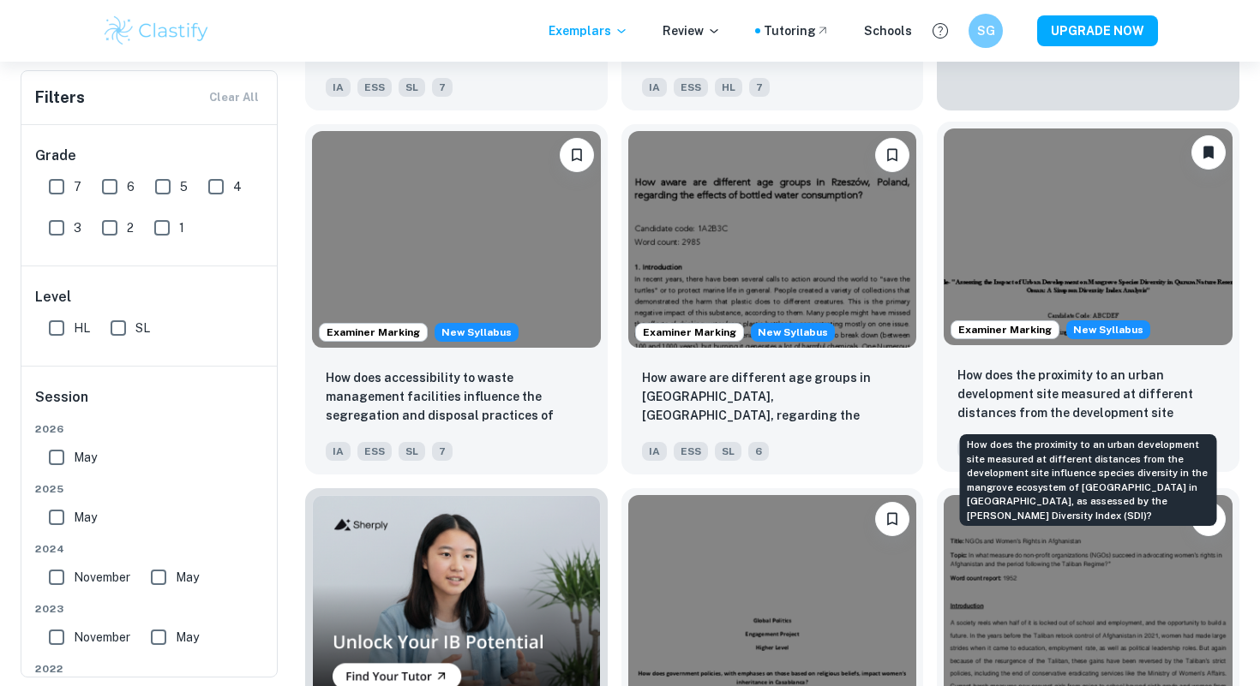
click at [1007, 402] on p "How does the proximity to an urban development site measured at different dista…" at bounding box center [1087, 395] width 261 height 58
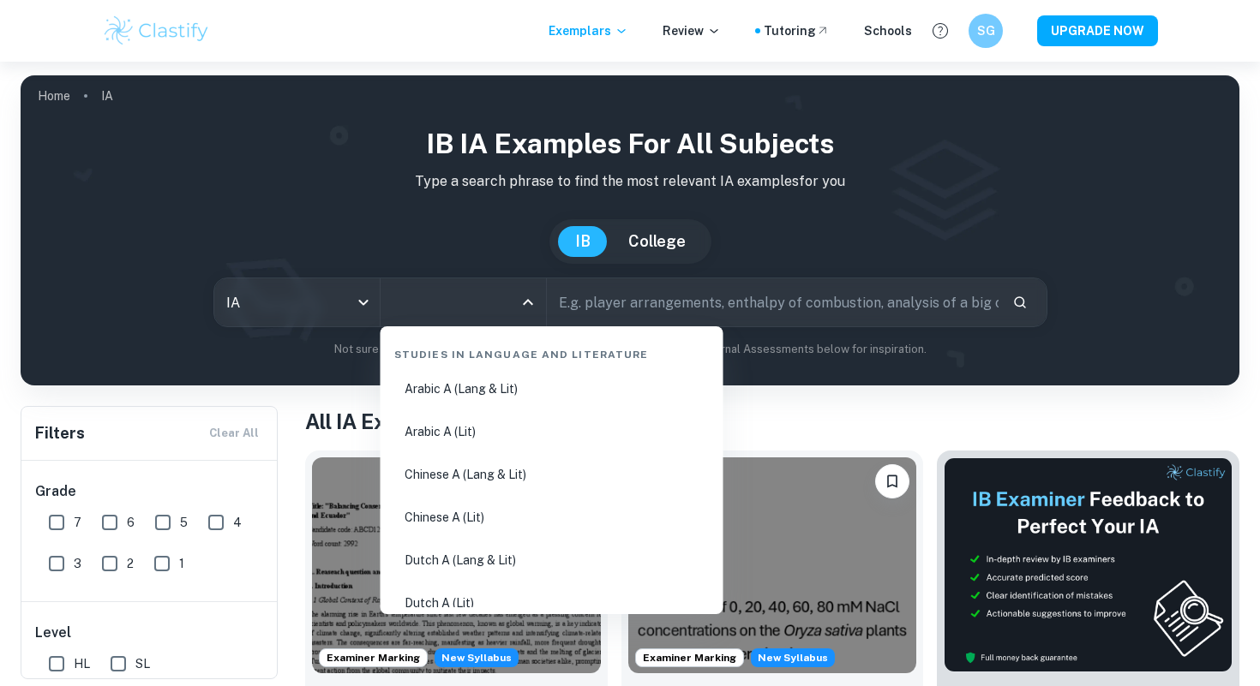
click at [443, 300] on input "All Subjects" at bounding box center [450, 302] width 124 height 33
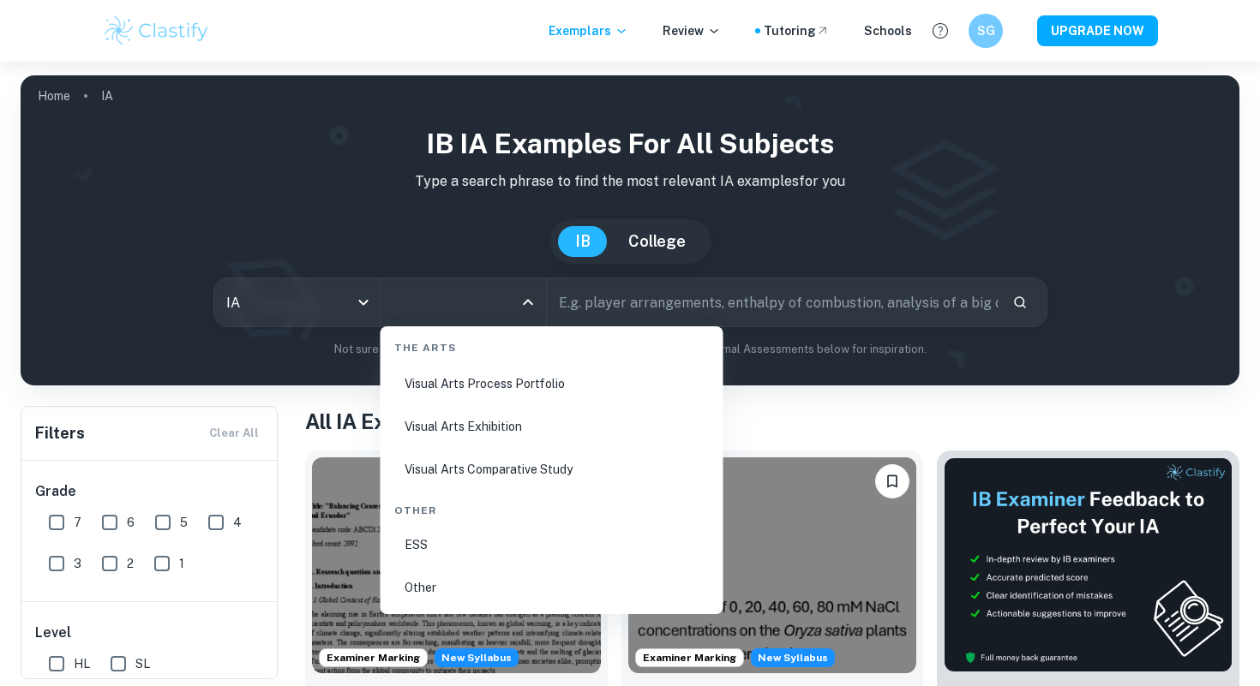
scroll to position [3295, 0]
click at [434, 538] on li "ESS" at bounding box center [551, 544] width 329 height 39
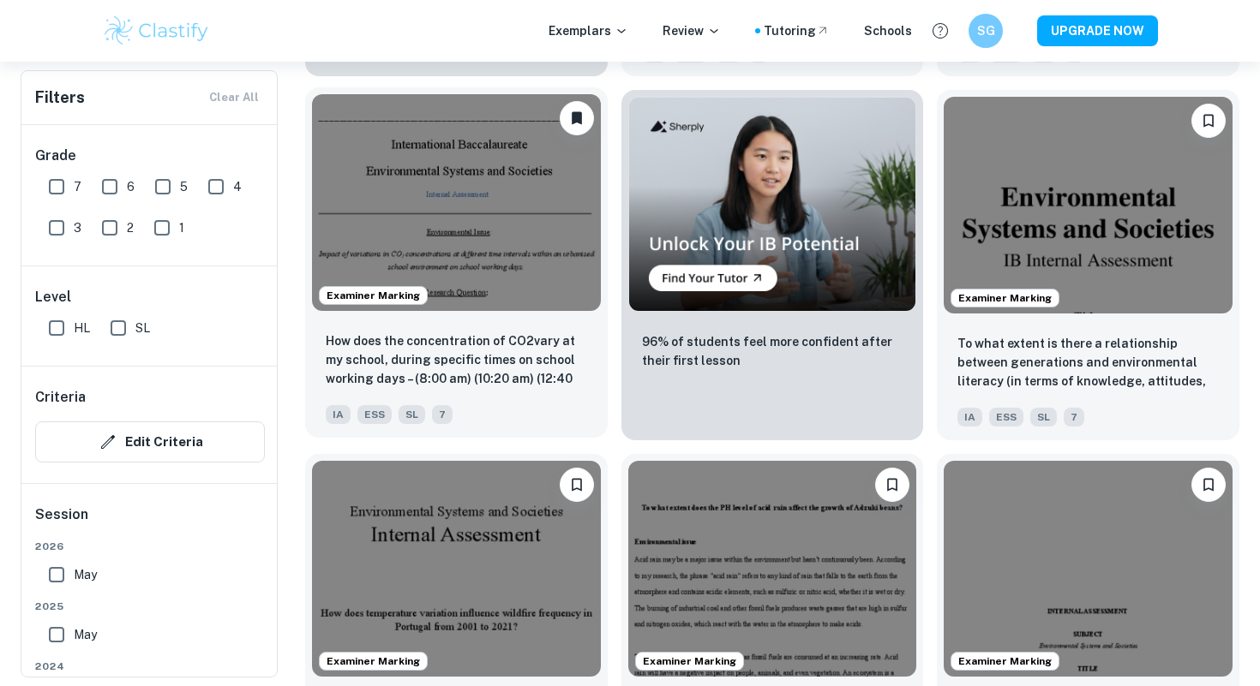
scroll to position [3139, 0]
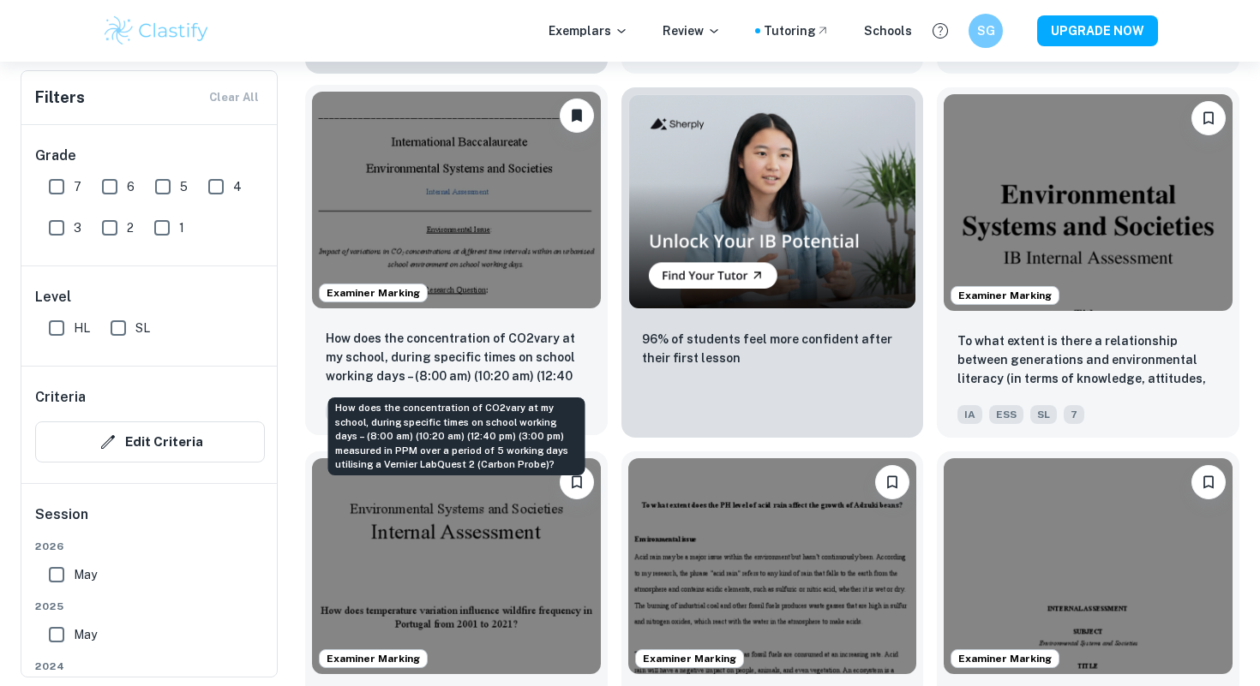
click at [512, 350] on p "How does the concentration of CO2vary at my school, during specific times on sc…" at bounding box center [456, 358] width 261 height 58
